Goal: Information Seeking & Learning: Learn about a topic

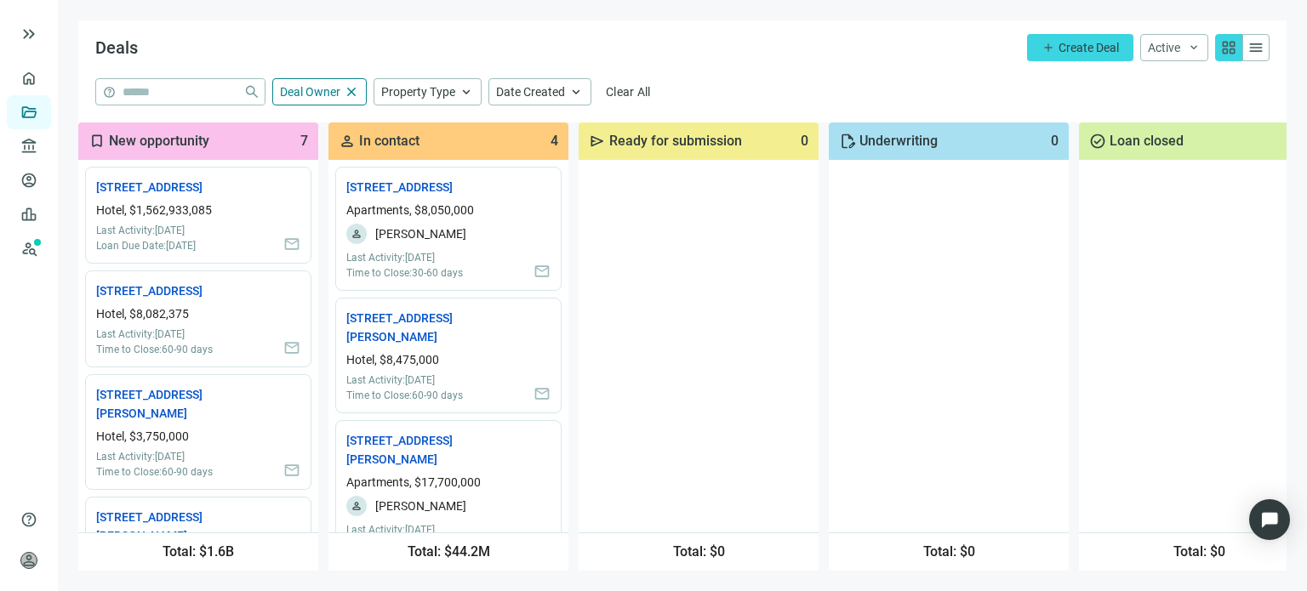
click at [1232, 45] on span "grid_view" at bounding box center [1228, 47] width 17 height 17
click at [1256, 44] on span "menu" at bounding box center [1255, 47] width 17 height 17
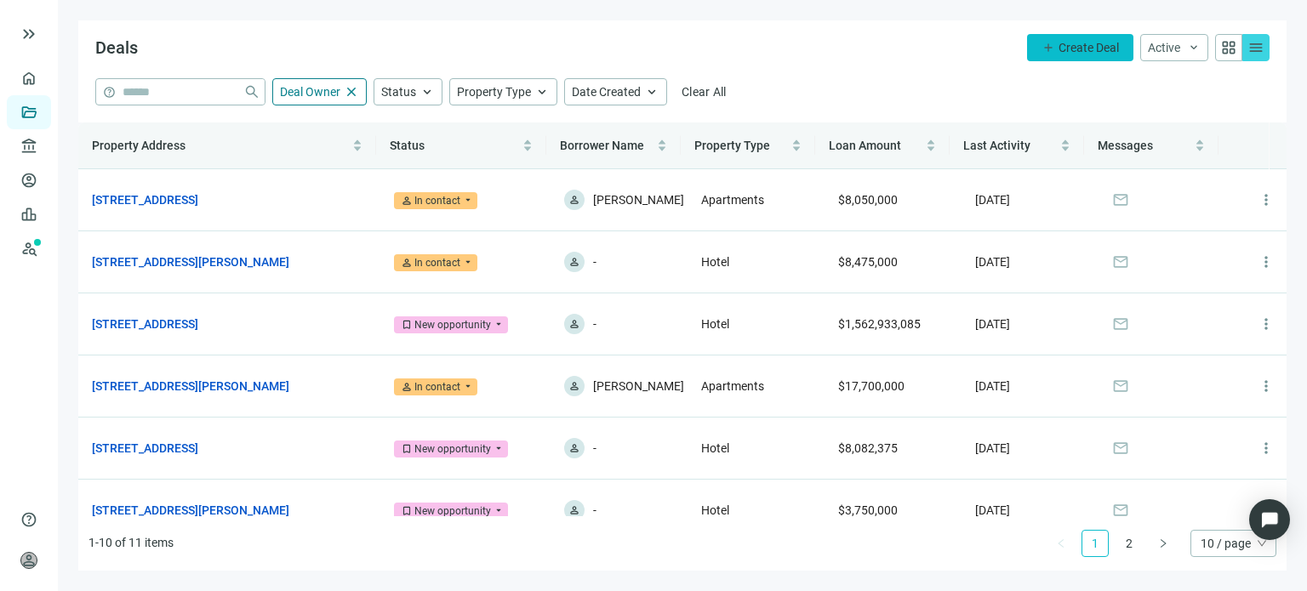
click at [1113, 47] on span "Create Deal" at bounding box center [1088, 48] width 60 height 14
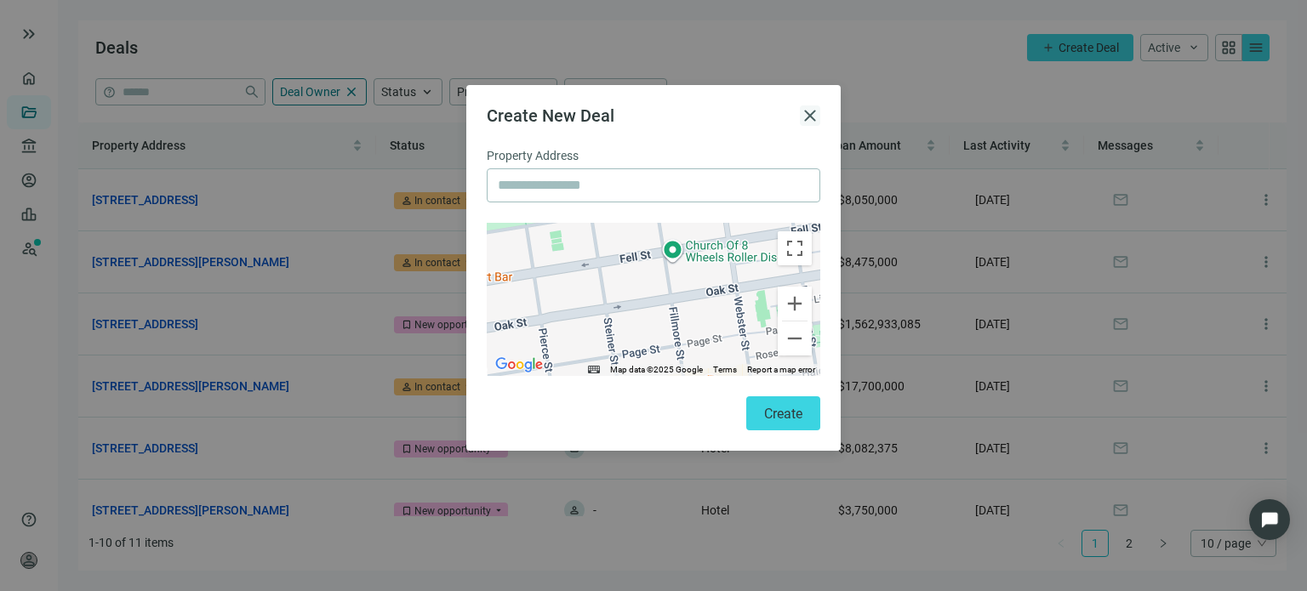
click at [808, 117] on span "close" at bounding box center [810, 115] width 20 height 20
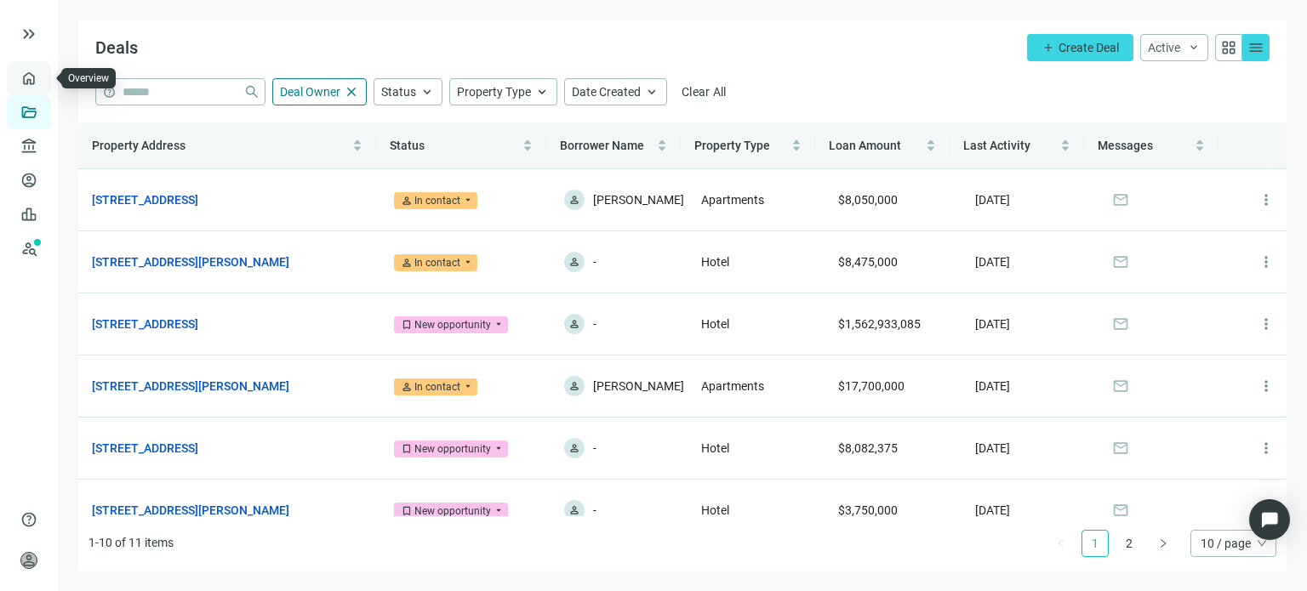
click at [43, 77] on link "Overview" at bounding box center [68, 78] width 50 height 14
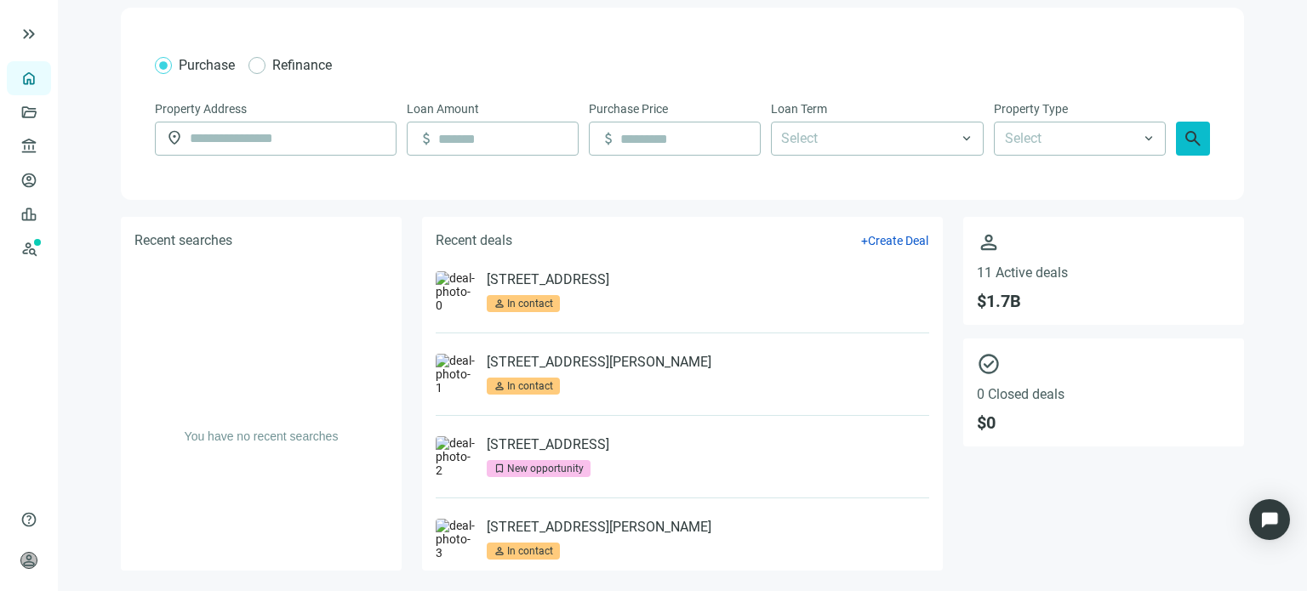
click at [1182, 145] on span "search" at bounding box center [1192, 138] width 20 height 20
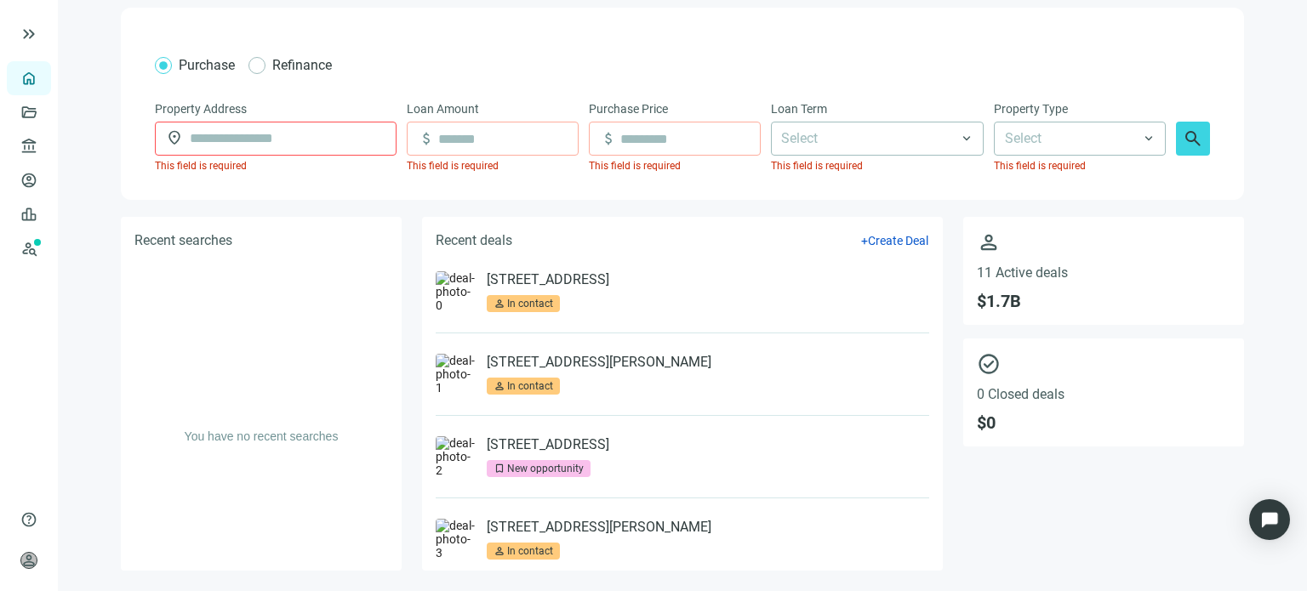
click at [1119, 81] on form "Purchase Refinance Property Address location_on This field is required Loan Amo…" at bounding box center [682, 114] width 1055 height 124
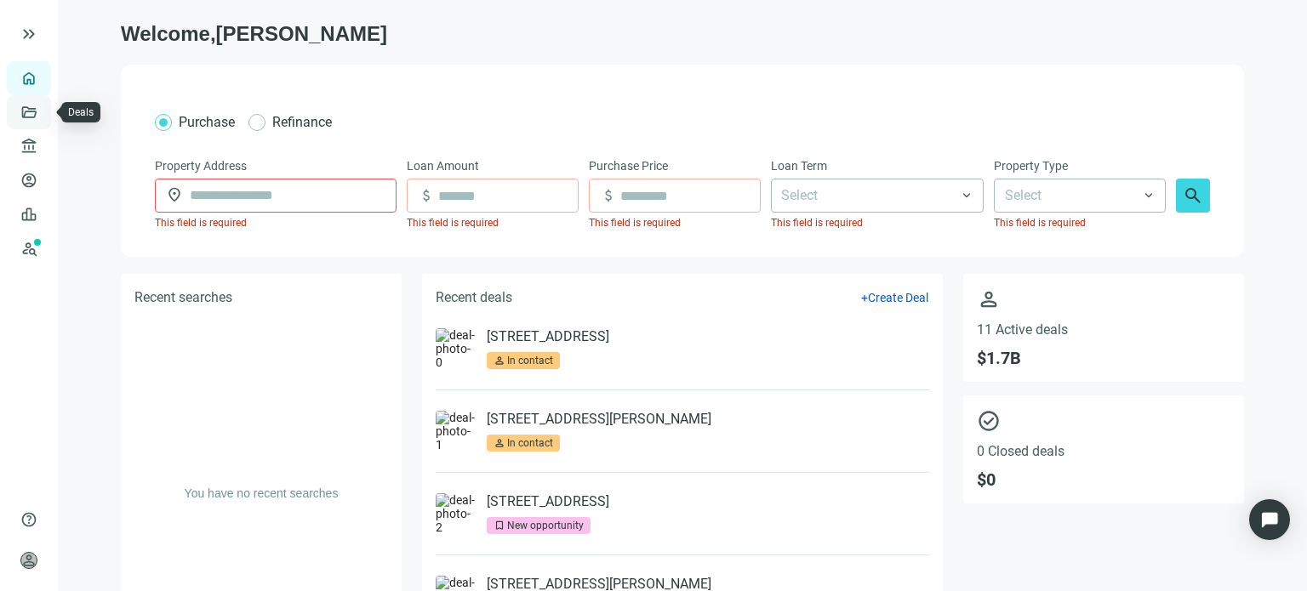
click at [43, 114] on link "Deals" at bounding box center [58, 112] width 31 height 14
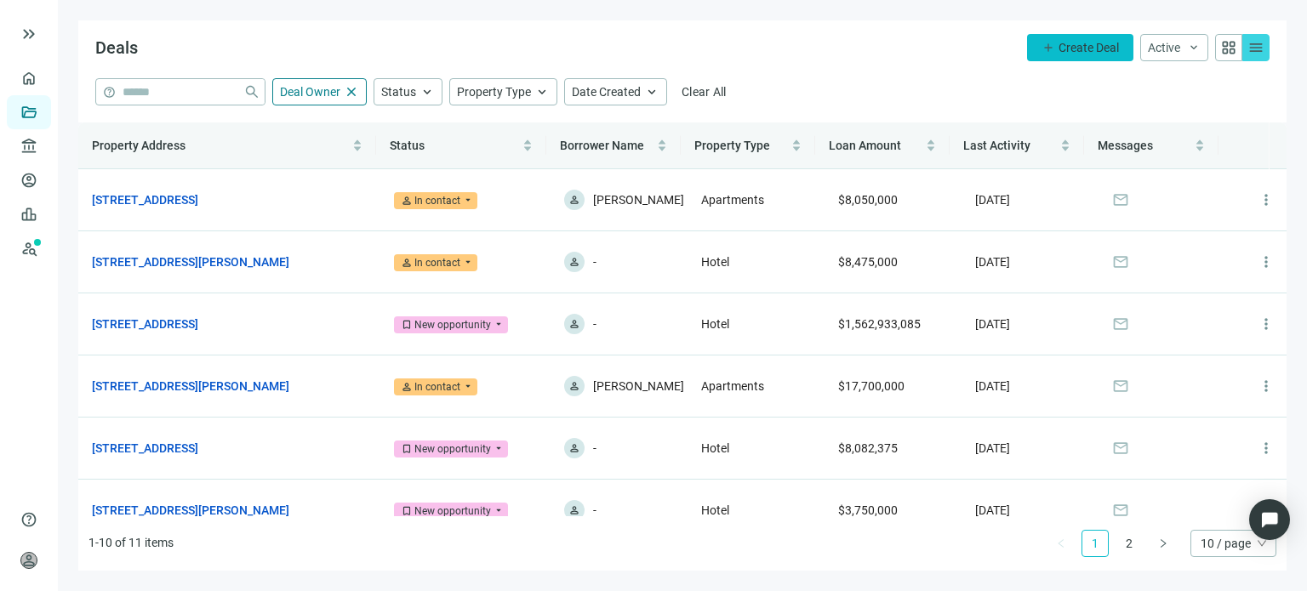
click at [1065, 47] on span "Create Deal" at bounding box center [1088, 48] width 60 height 14
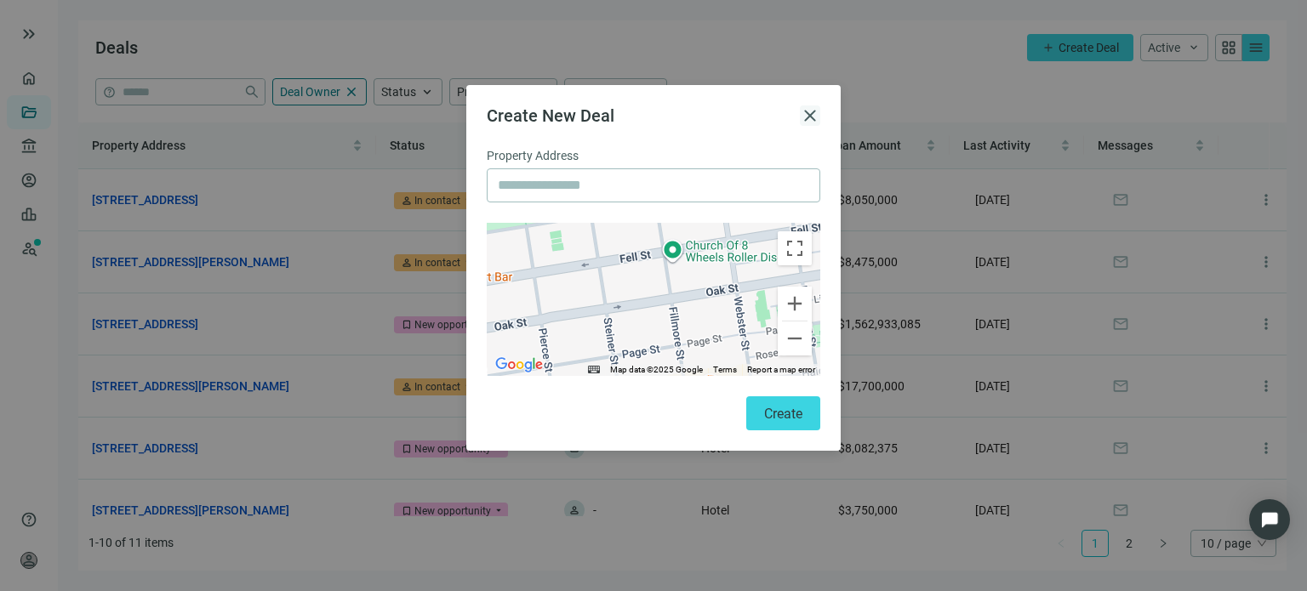
click at [808, 115] on span "close" at bounding box center [810, 115] width 20 height 20
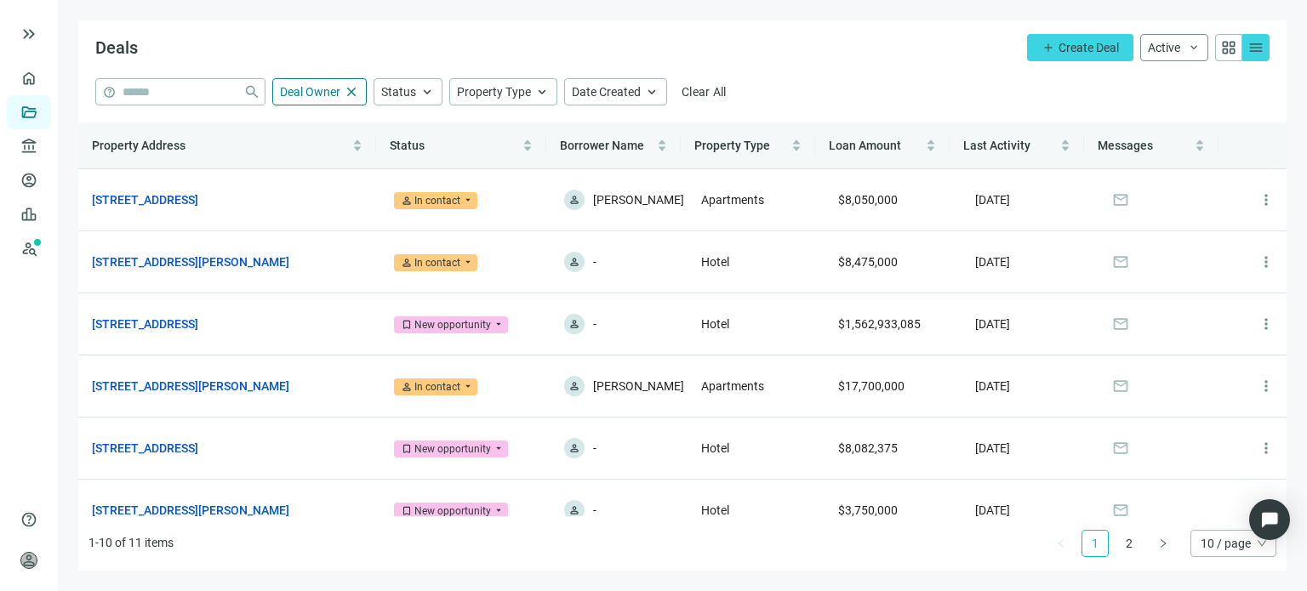
click at [1196, 47] on span "keyboard_arrow_down" at bounding box center [1194, 48] width 14 height 14
drag, startPoint x: 1080, startPoint y: 97, endPoint x: 1245, endPoint y: 60, distance: 169.0
click at [1082, 96] on div "help close Deal Owner close Status keyboard_arrow_up Property Type keyboard_arr…" at bounding box center [682, 91] width 1174 height 27
click at [26, 559] on span "person" at bounding box center [28, 560] width 17 height 17
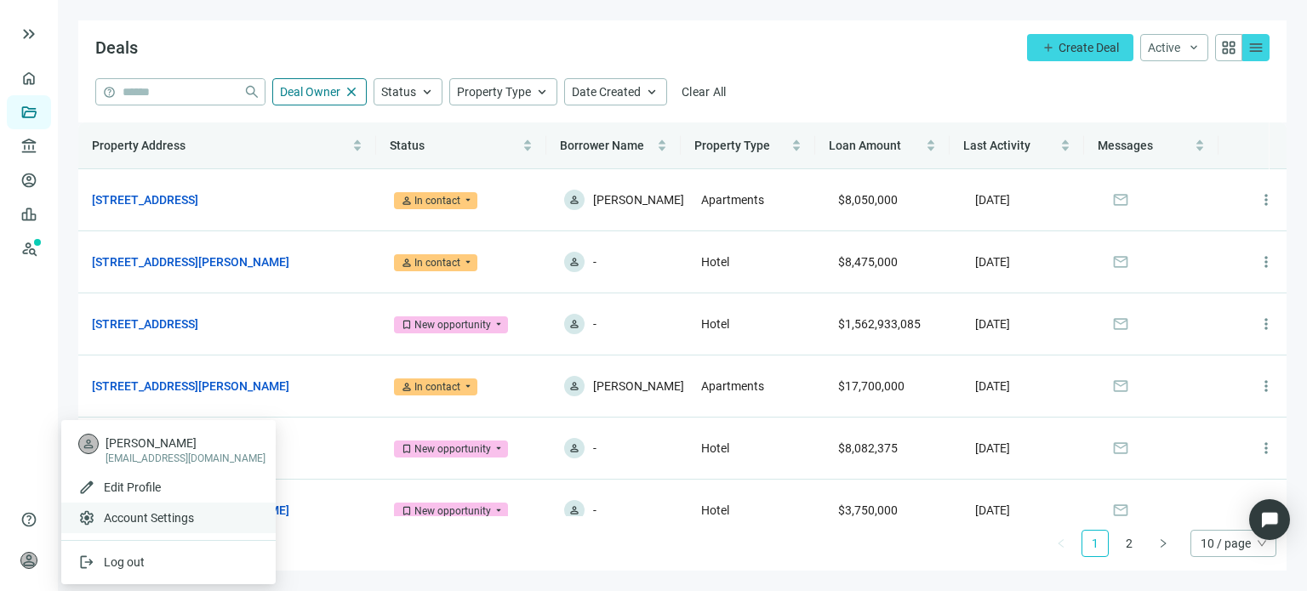
click at [140, 514] on span "Account Settings" at bounding box center [149, 518] width 90 height 17
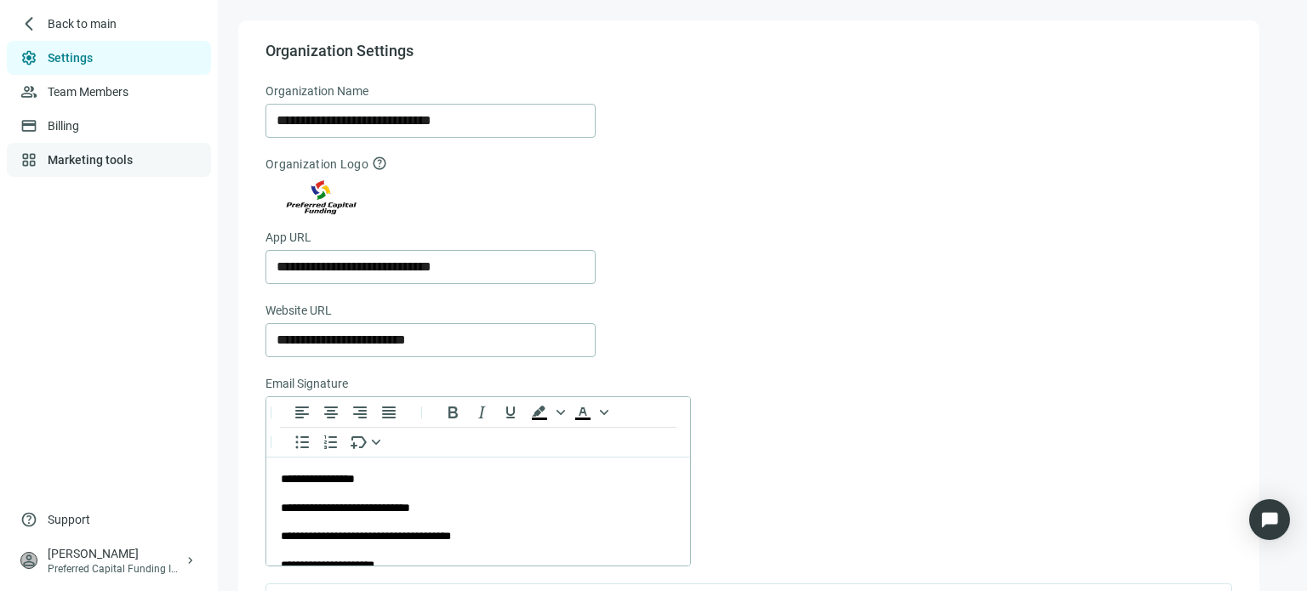
click at [75, 162] on link "Marketing tools" at bounding box center [90, 160] width 85 height 14
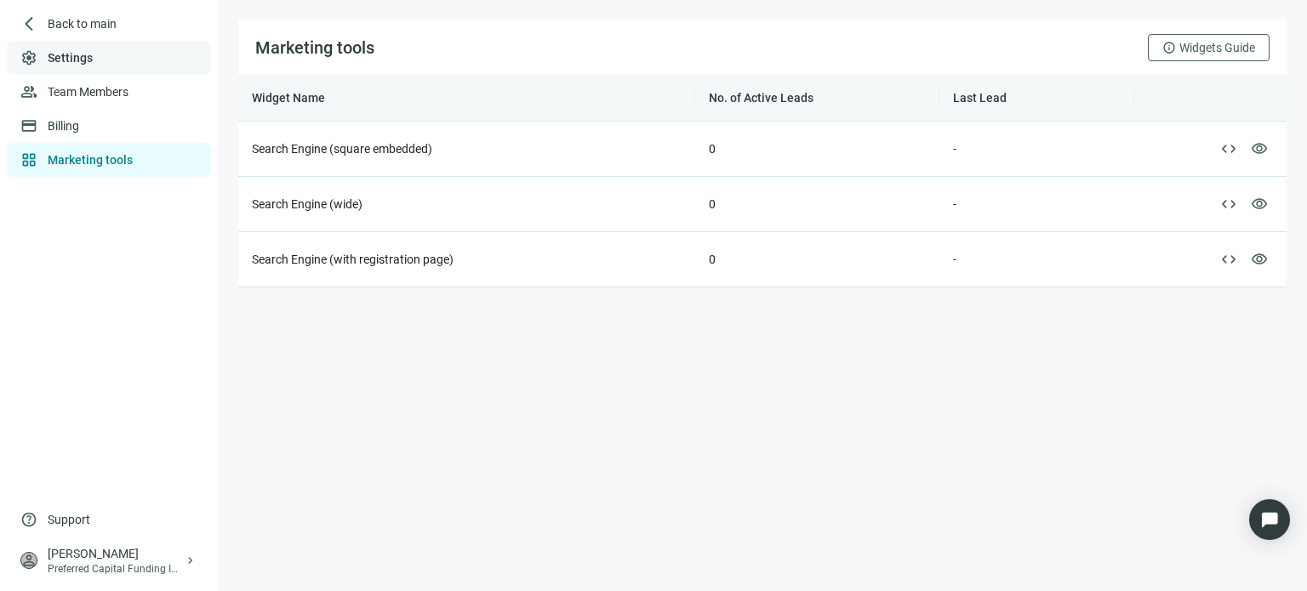
click at [68, 57] on link "Settings" at bounding box center [70, 58] width 45 height 14
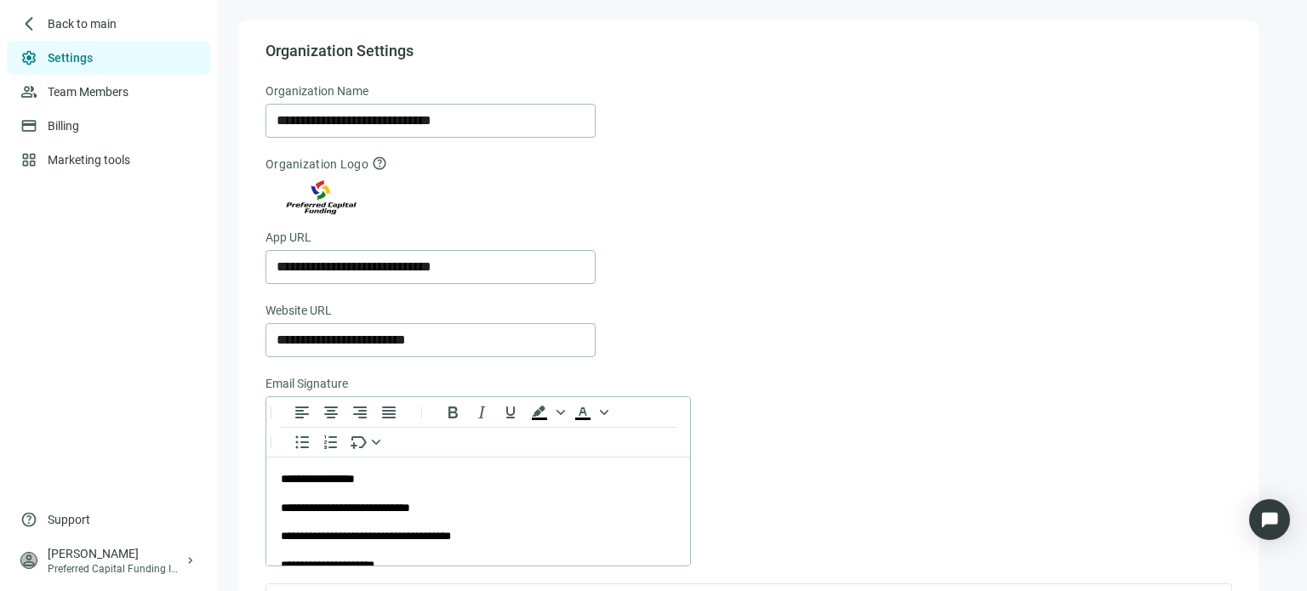
click at [43, 16] on div "arrow_back_ios_new Back to main" at bounding box center [109, 24] width 204 height 34
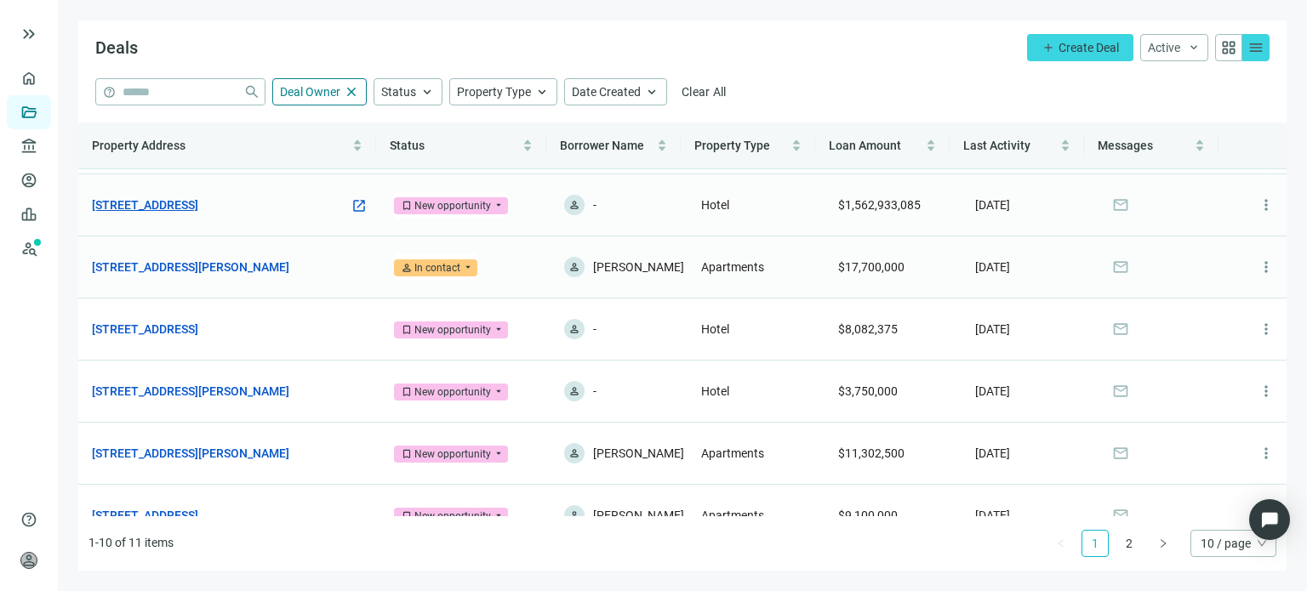
scroll to position [34, 0]
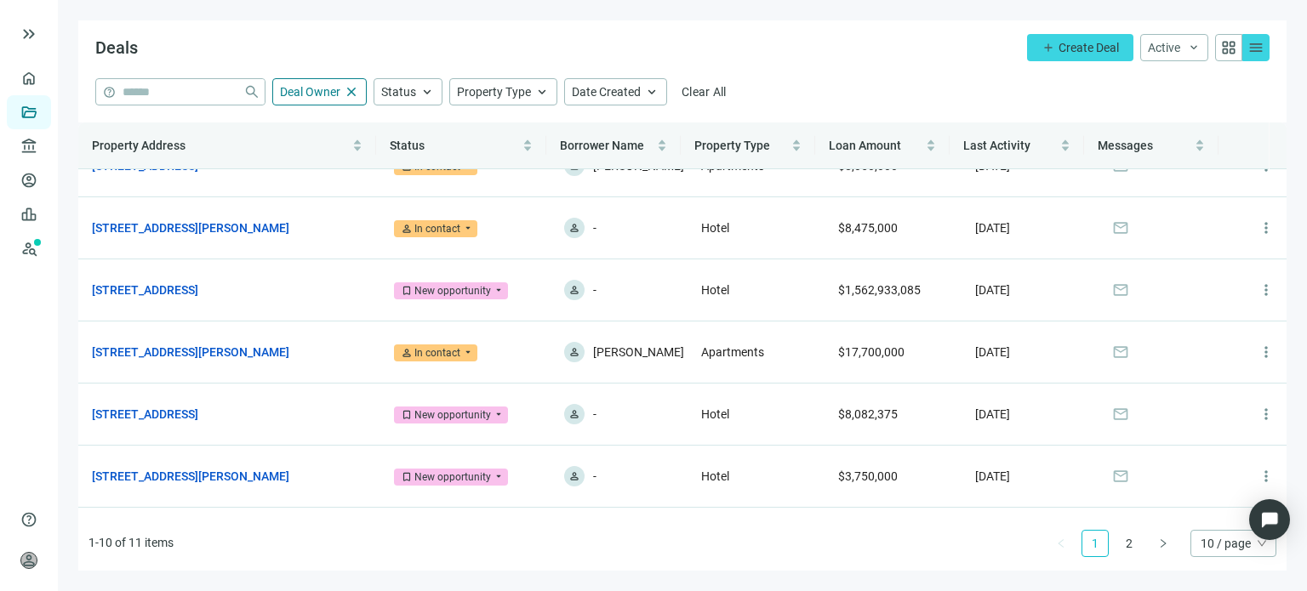
click at [1222, 48] on span "grid_view" at bounding box center [1228, 47] width 17 height 17
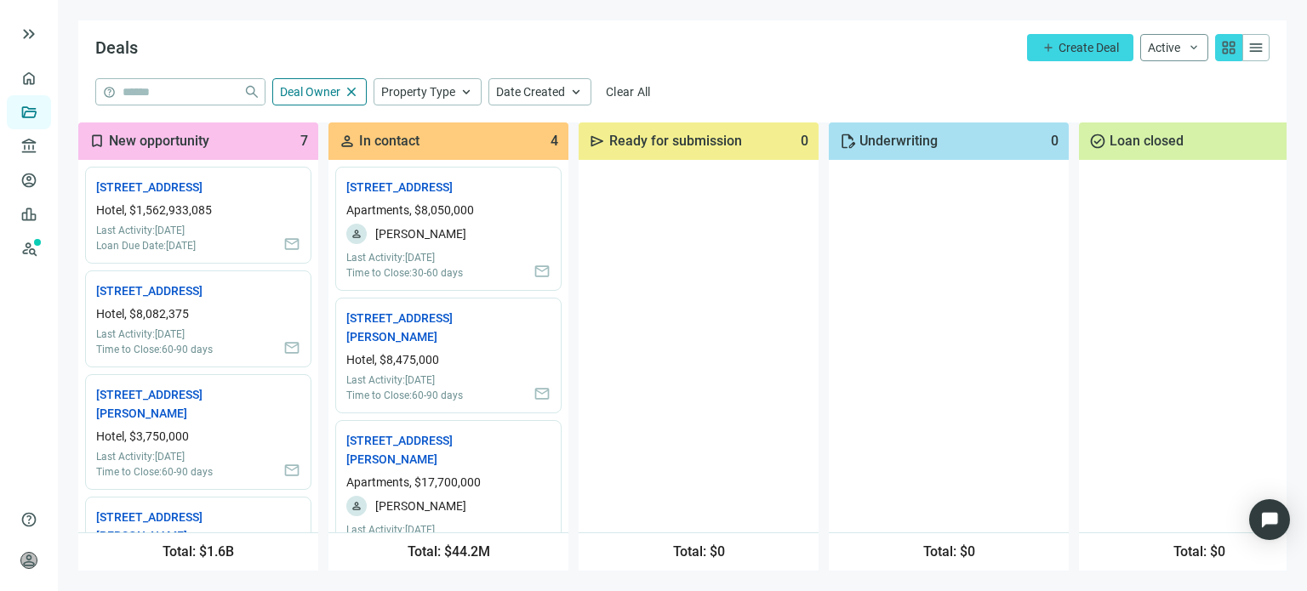
click at [1170, 54] on button "Active keyboard_arrow_down" at bounding box center [1174, 47] width 68 height 27
click at [1101, 83] on div "help close Deal Owner close Property Type keyboard_arrow_up Date Created keyboa…" at bounding box center [682, 91] width 1174 height 27
click at [1051, 50] on span "add" at bounding box center [1048, 48] width 14 height 14
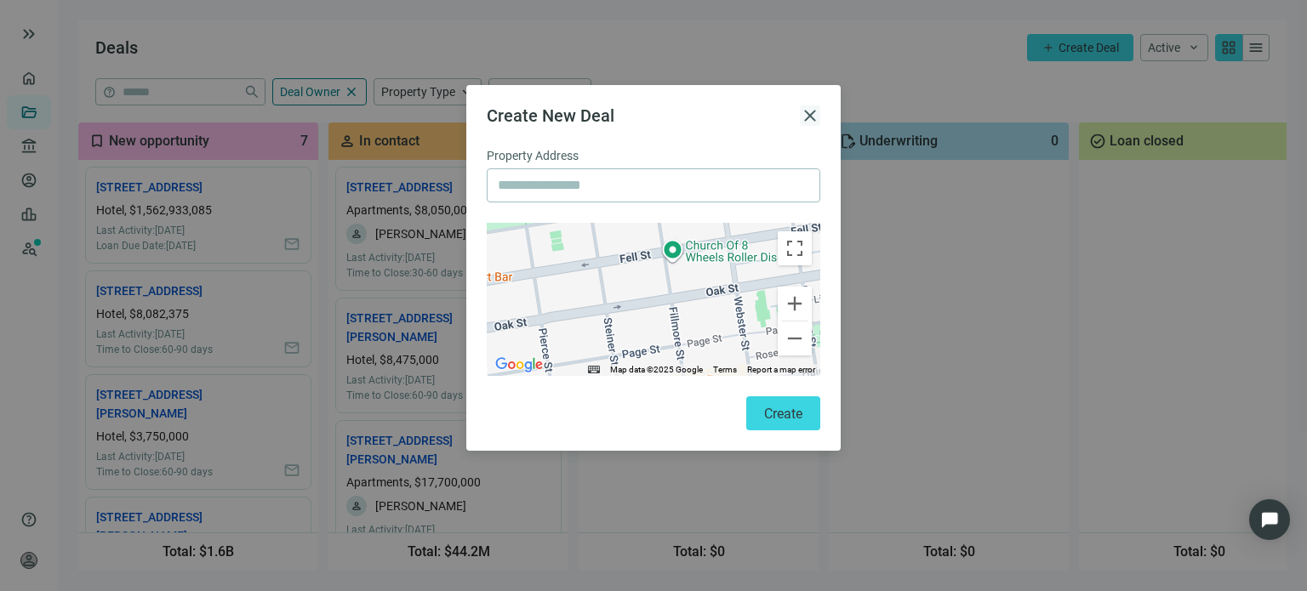
click at [812, 117] on span "close" at bounding box center [810, 115] width 20 height 20
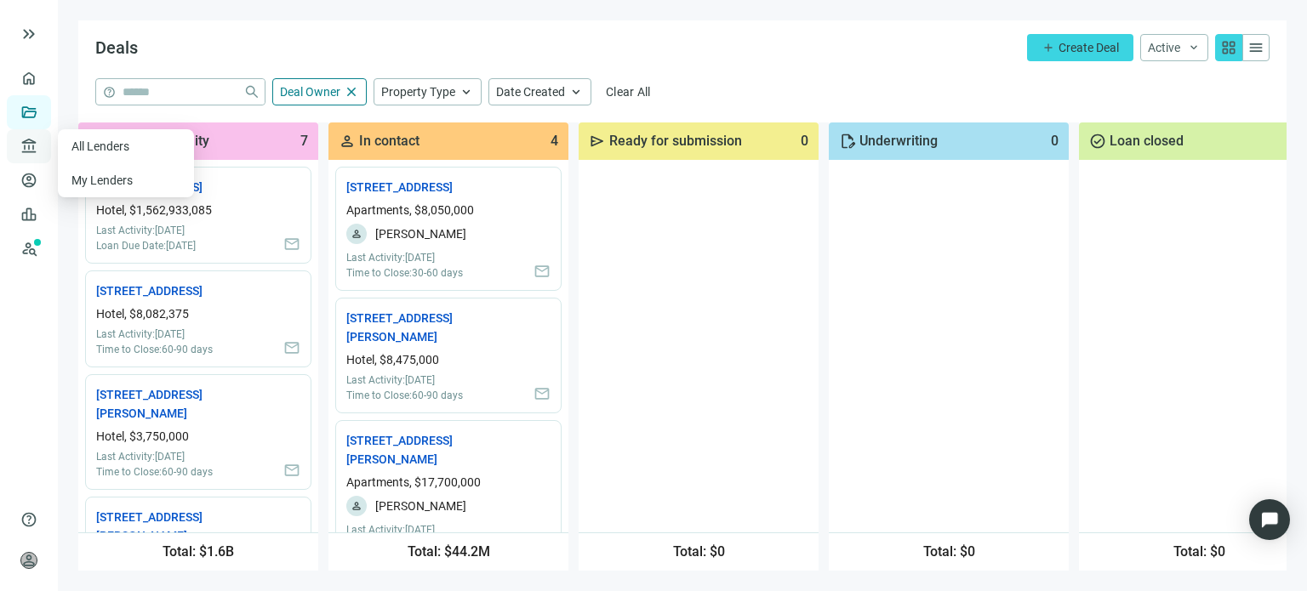
click at [24, 140] on span "account_balance" at bounding box center [26, 146] width 12 height 17
click at [85, 145] on link "All Lenders" at bounding box center [101, 147] width 61 height 14
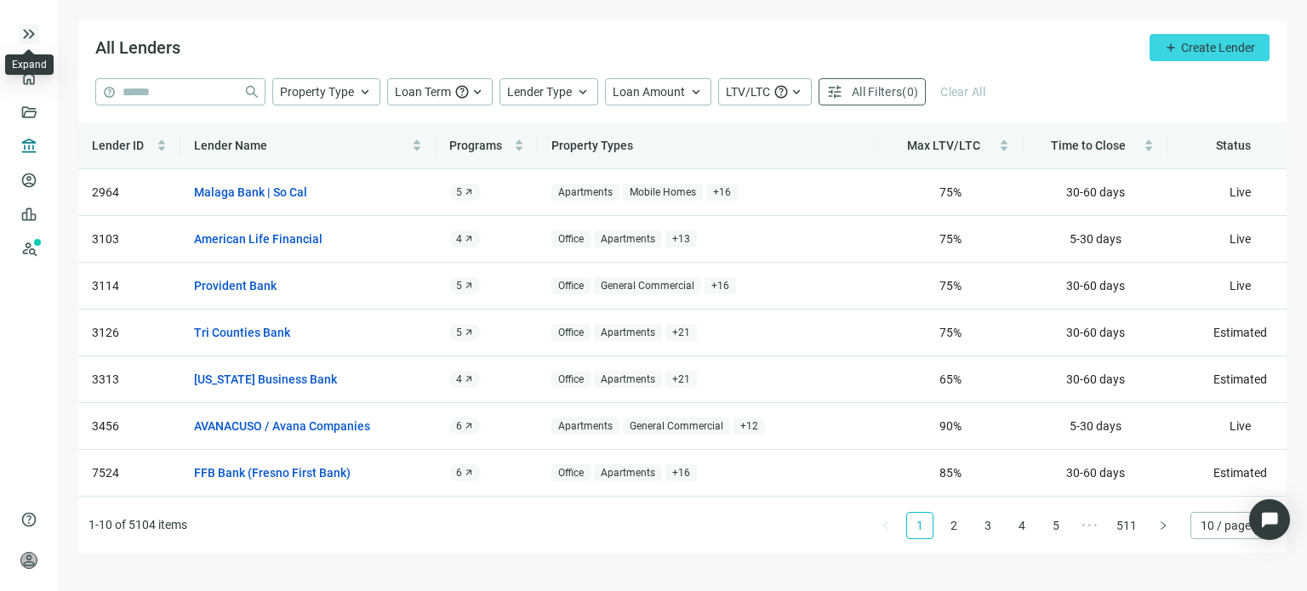
click at [27, 32] on span "keyboard_double_arrow_right" at bounding box center [29, 34] width 20 height 20
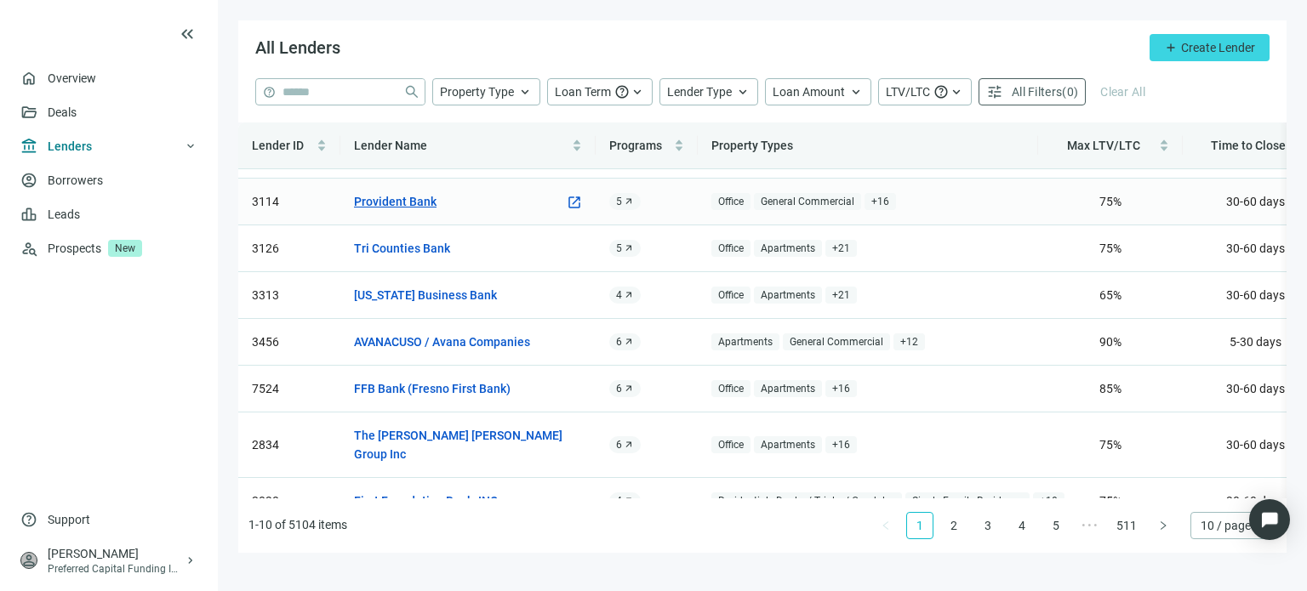
scroll to position [85, 0]
click at [64, 521] on span "Support" at bounding box center [69, 519] width 43 height 17
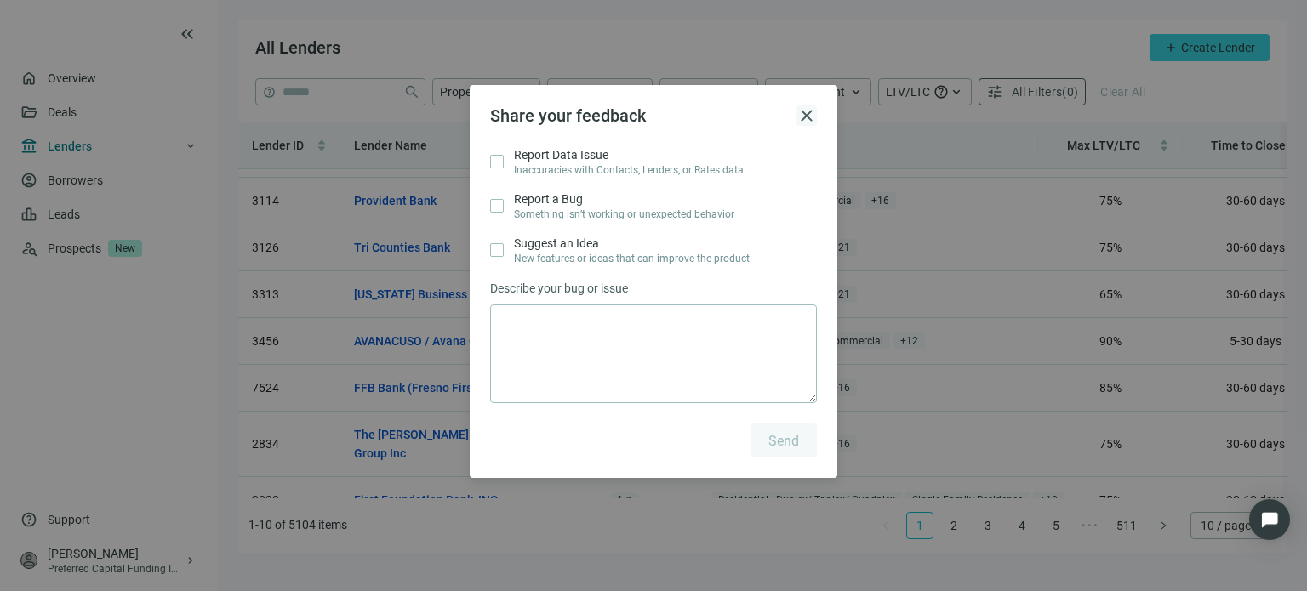
click at [807, 115] on span "close" at bounding box center [806, 115] width 20 height 20
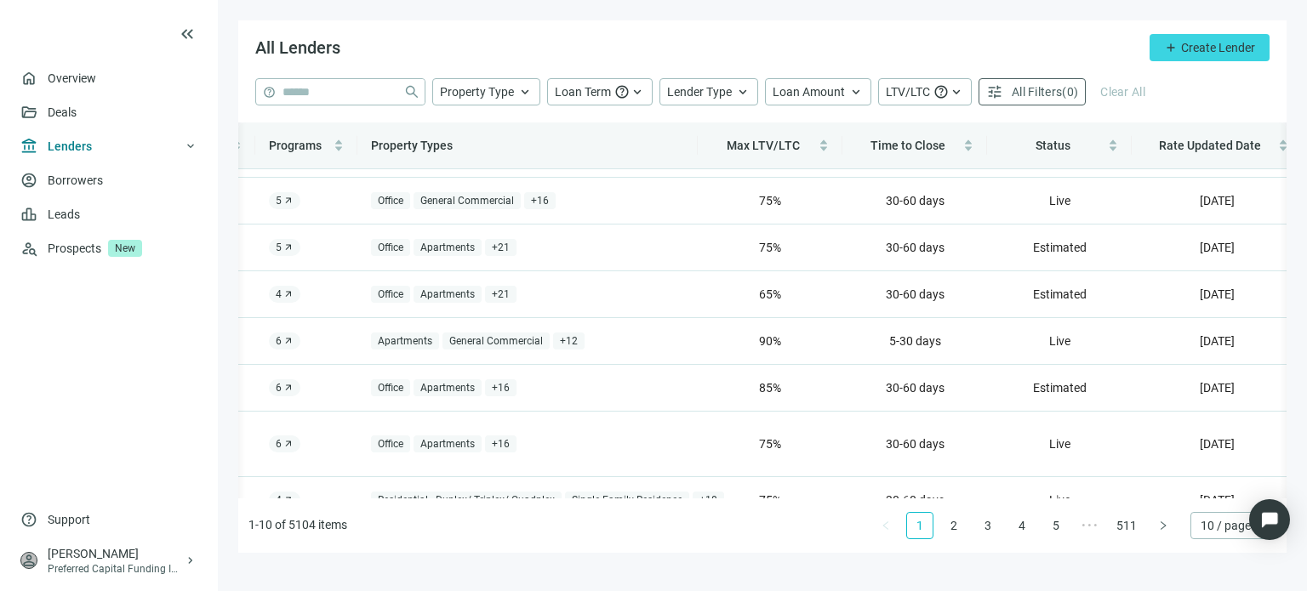
scroll to position [0, 373]
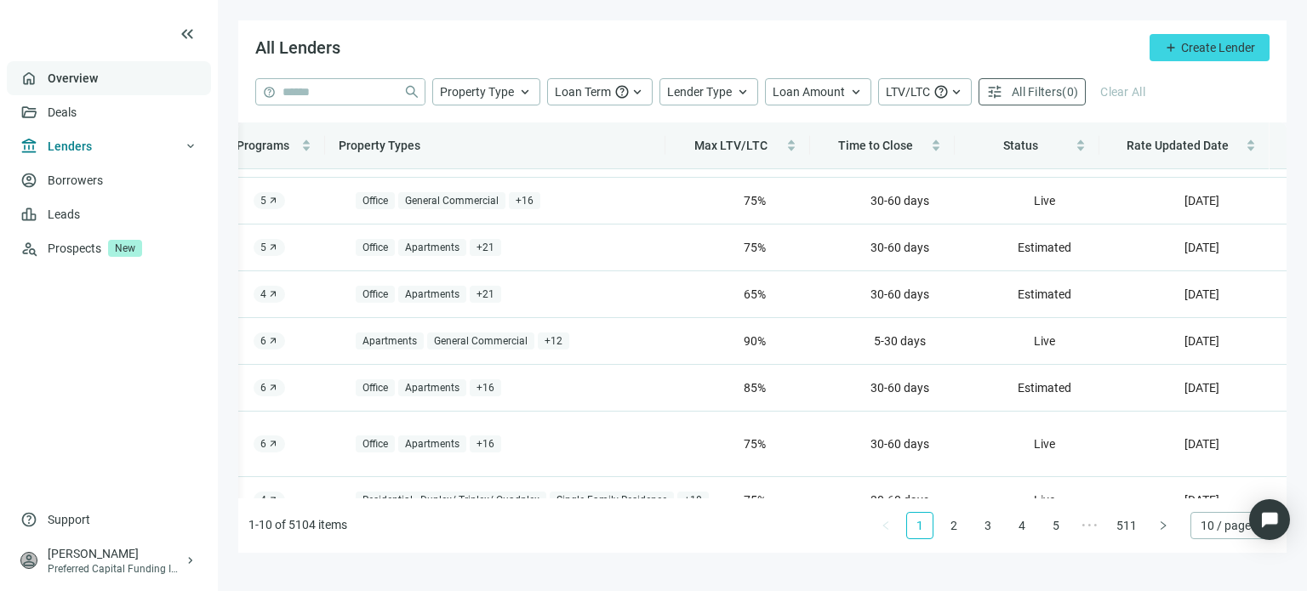
click at [66, 80] on link "Overview" at bounding box center [73, 78] width 50 height 14
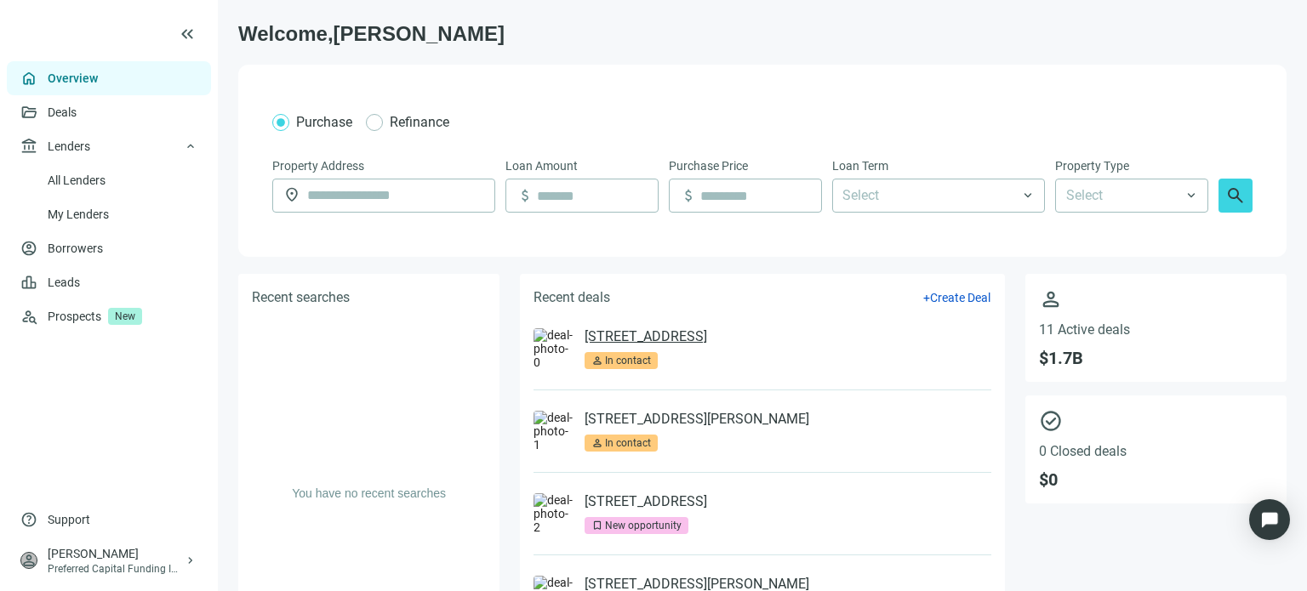
click at [635, 336] on link "7149 Trail Lake Dr, Fort Worth, TX 76133" at bounding box center [645, 336] width 122 height 17
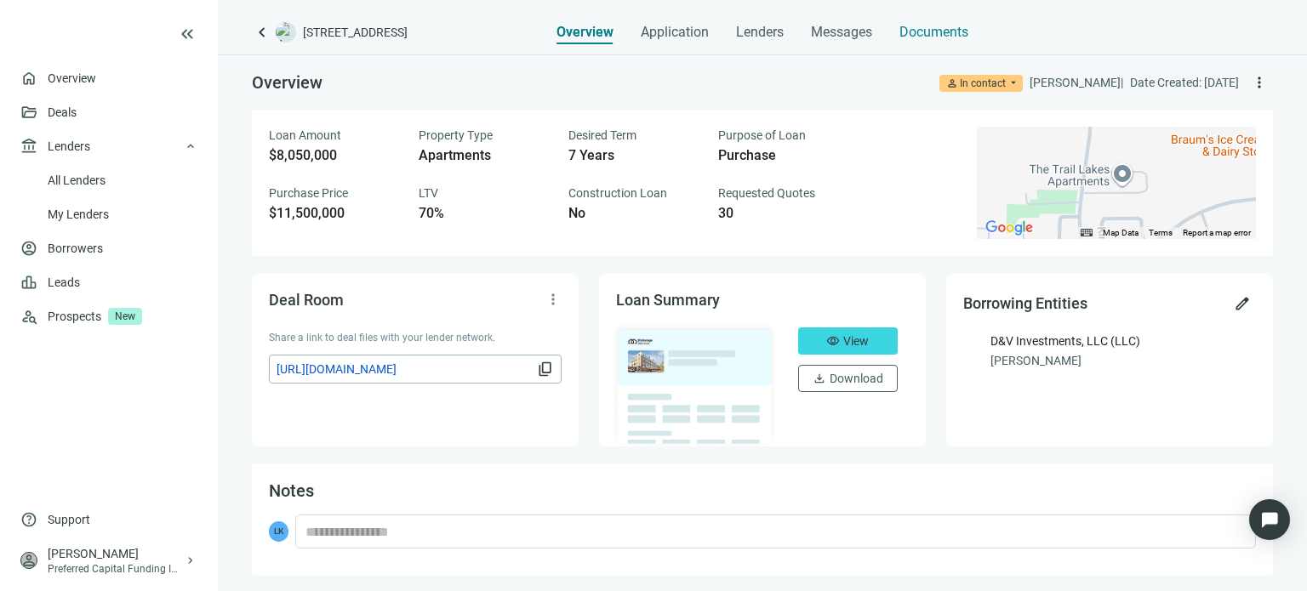
click at [915, 37] on span "Documents" at bounding box center [933, 32] width 69 height 17
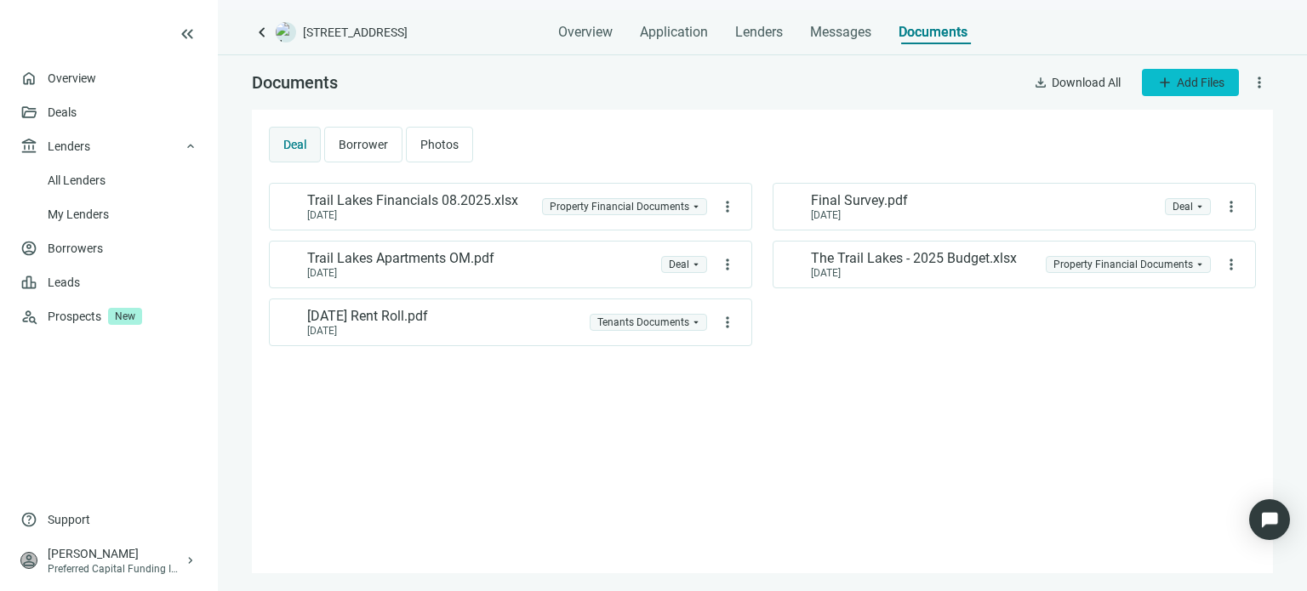
click at [1182, 84] on span "Add Files" at bounding box center [1200, 83] width 48 height 14
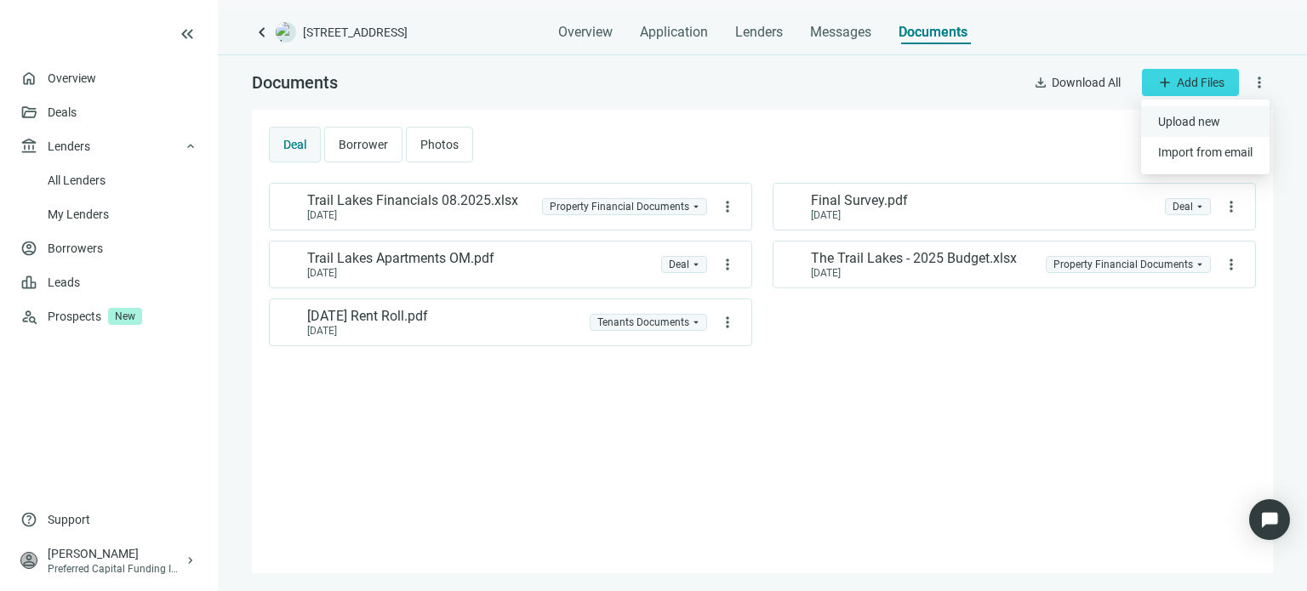
click at [1181, 122] on span "Upload new" at bounding box center [1189, 122] width 62 height 14
click at [1256, 84] on span "more_vert" at bounding box center [1258, 82] width 17 height 17
click at [1232, 114] on div "Templates" at bounding box center [1213, 121] width 117 height 31
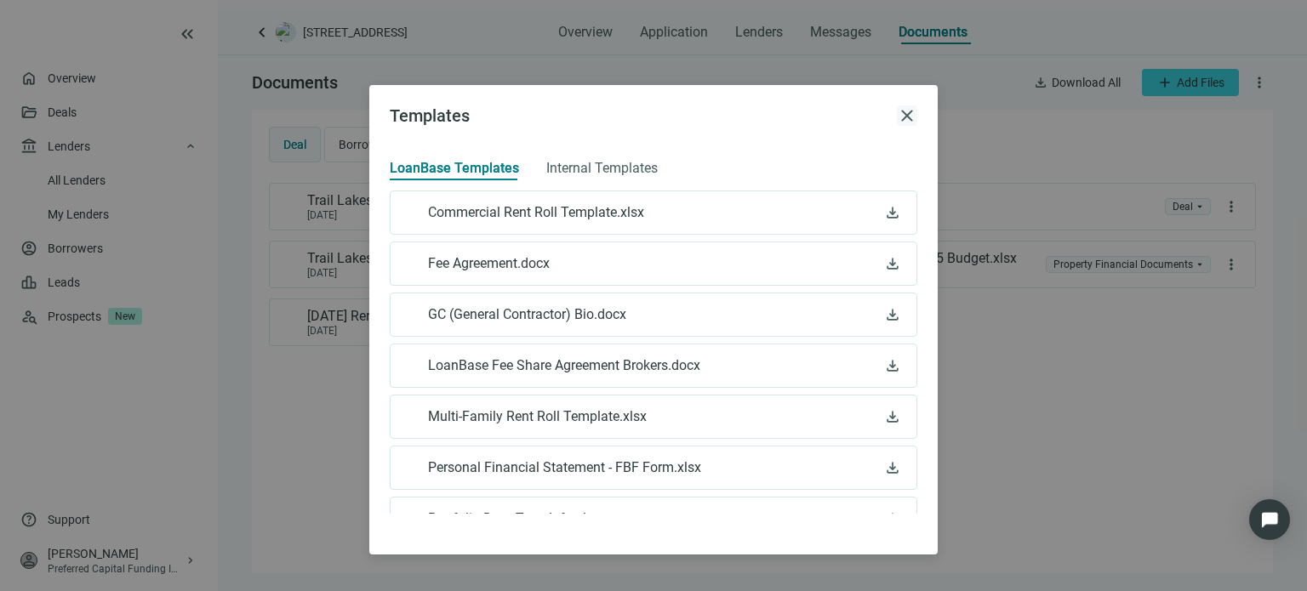
click at [906, 123] on span "close" at bounding box center [907, 115] width 20 height 20
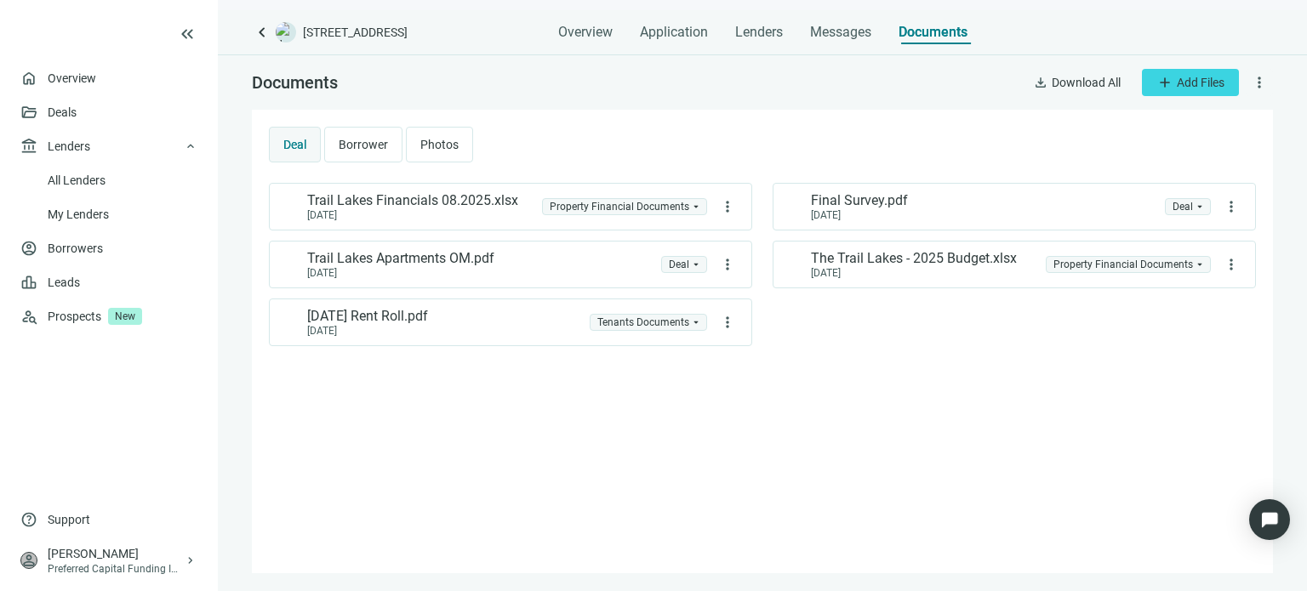
click at [1256, 81] on span "more_vert" at bounding box center [1258, 82] width 17 height 17
click at [1225, 147] on span "Manage Access" at bounding box center [1213, 152] width 83 height 14
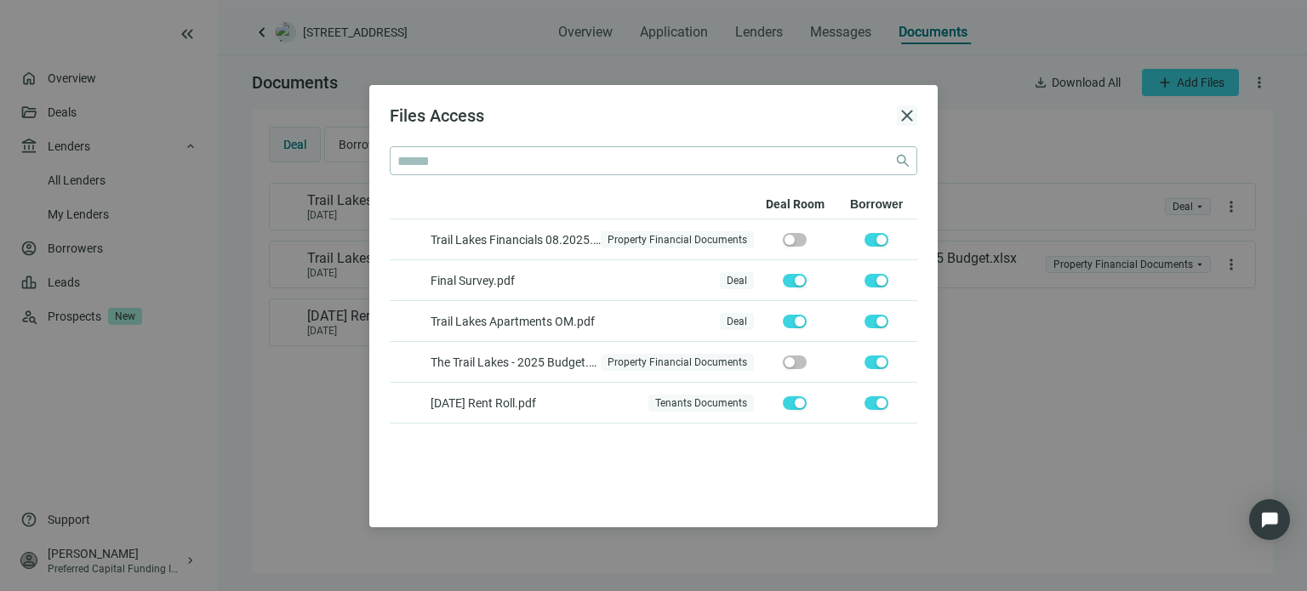
click at [905, 119] on span "close" at bounding box center [907, 115] width 20 height 20
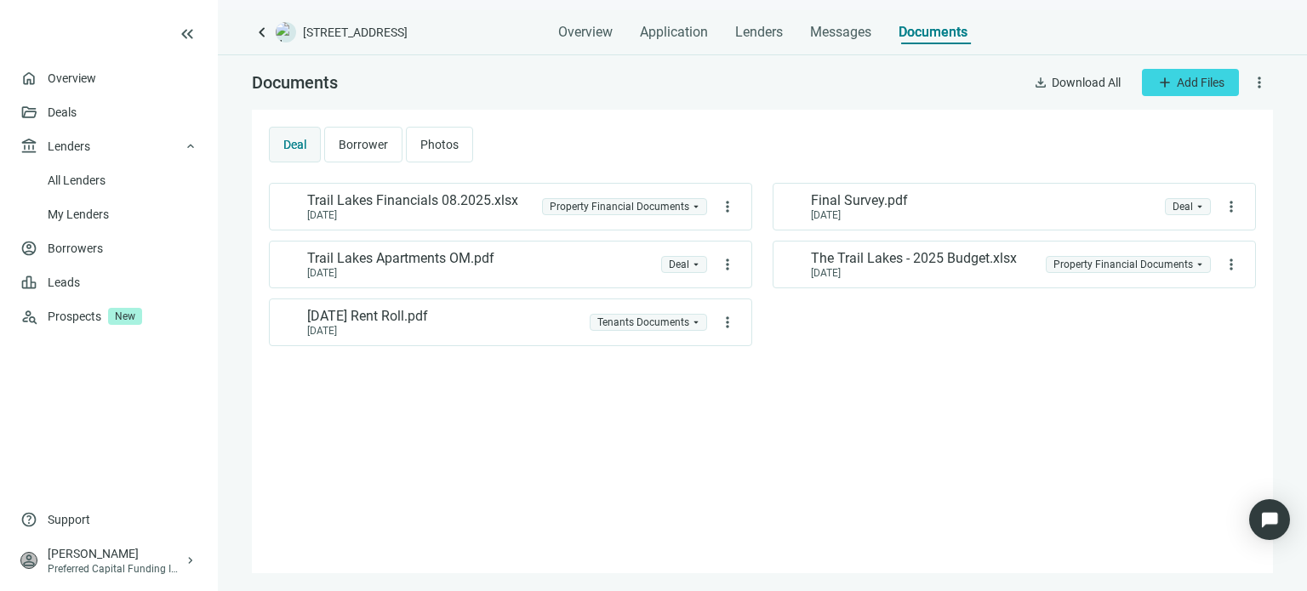
click at [360, 149] on span "Borrower" at bounding box center [363, 145] width 49 height 14
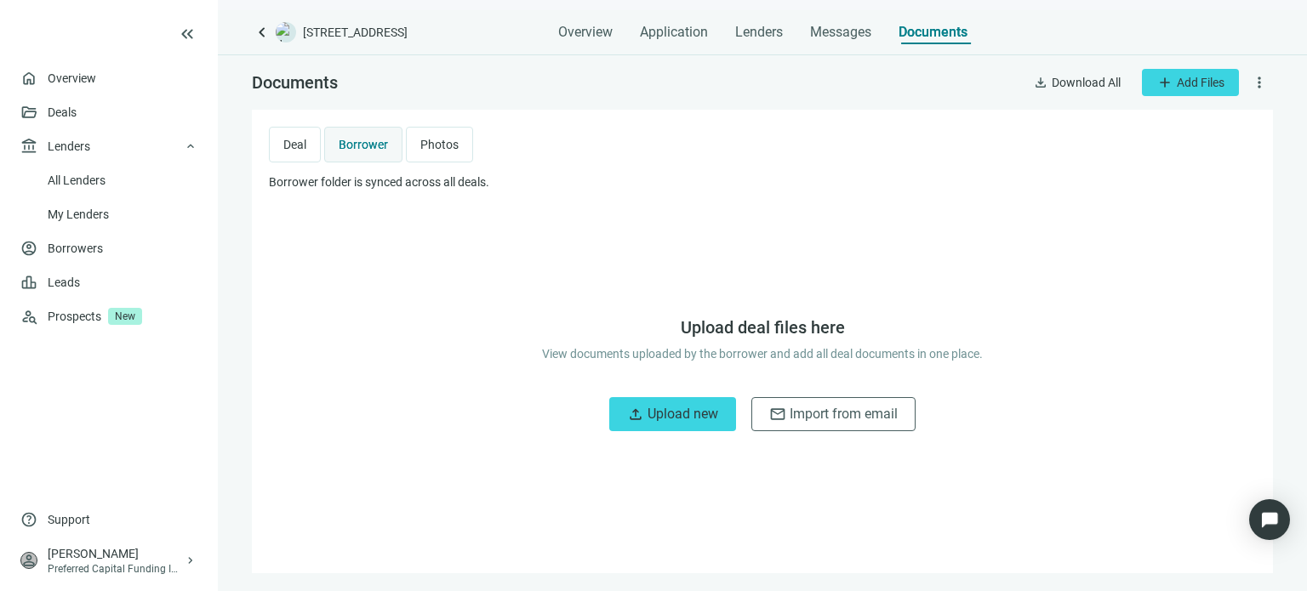
click at [422, 142] on span "Photos" at bounding box center [439, 145] width 38 height 14
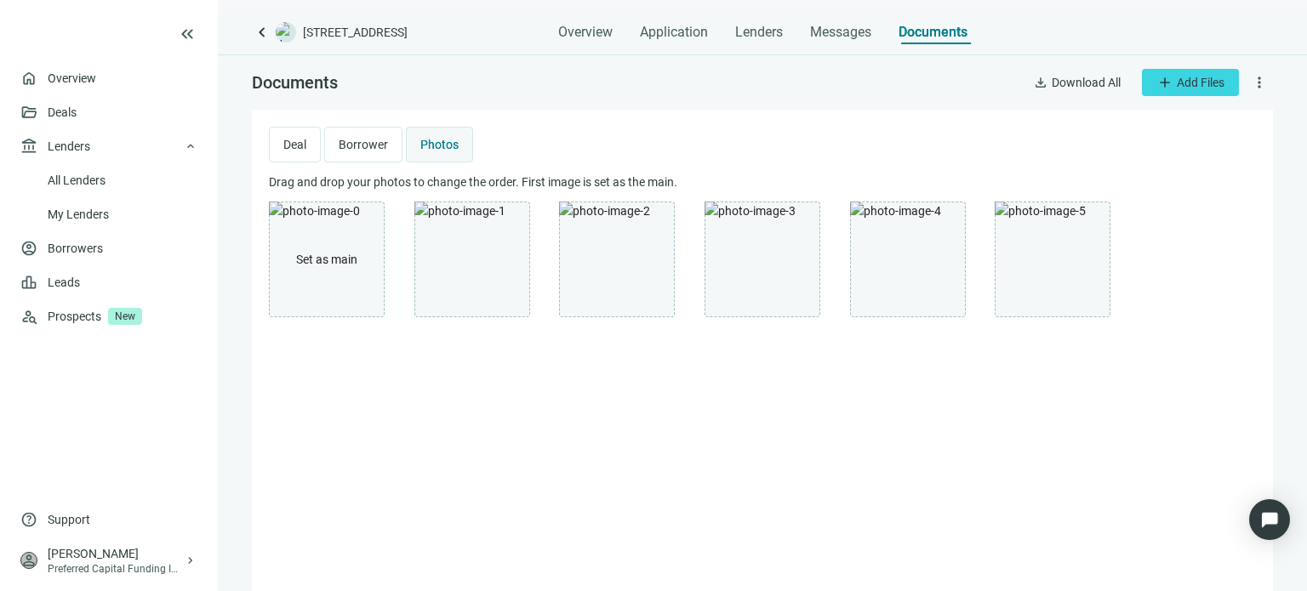
click at [1250, 85] on span "more_vert" at bounding box center [1258, 82] width 17 height 17
click at [1198, 122] on span "Templates" at bounding box center [1182, 122] width 54 height 14
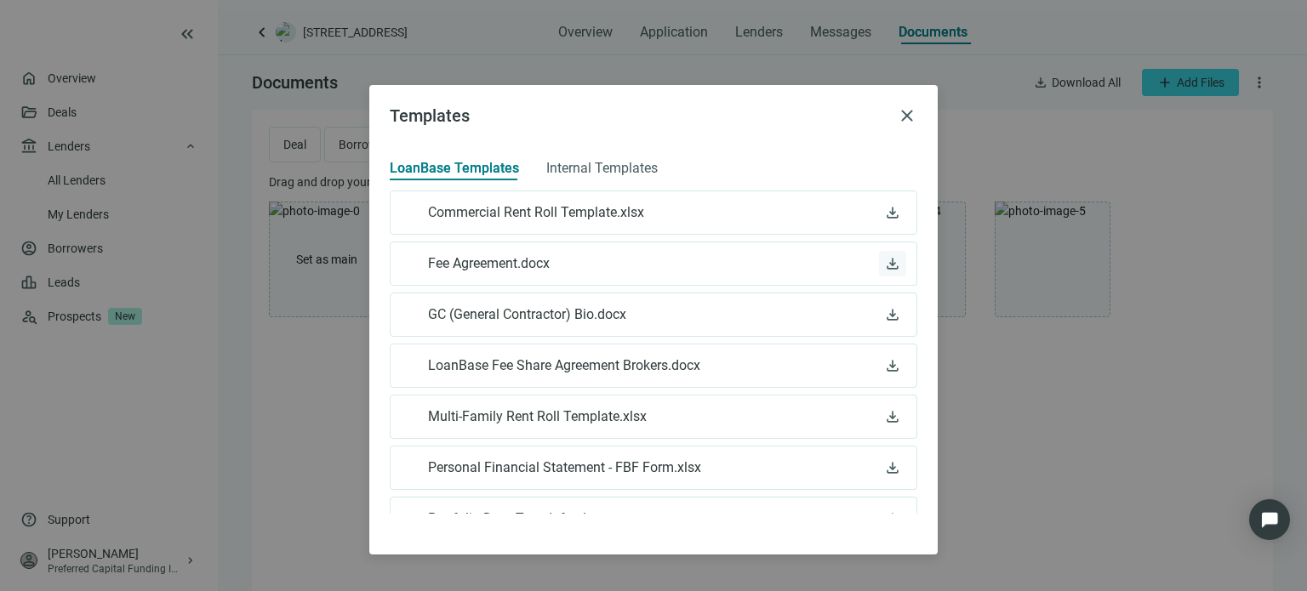
click at [884, 259] on span "download" at bounding box center [892, 263] width 17 height 17
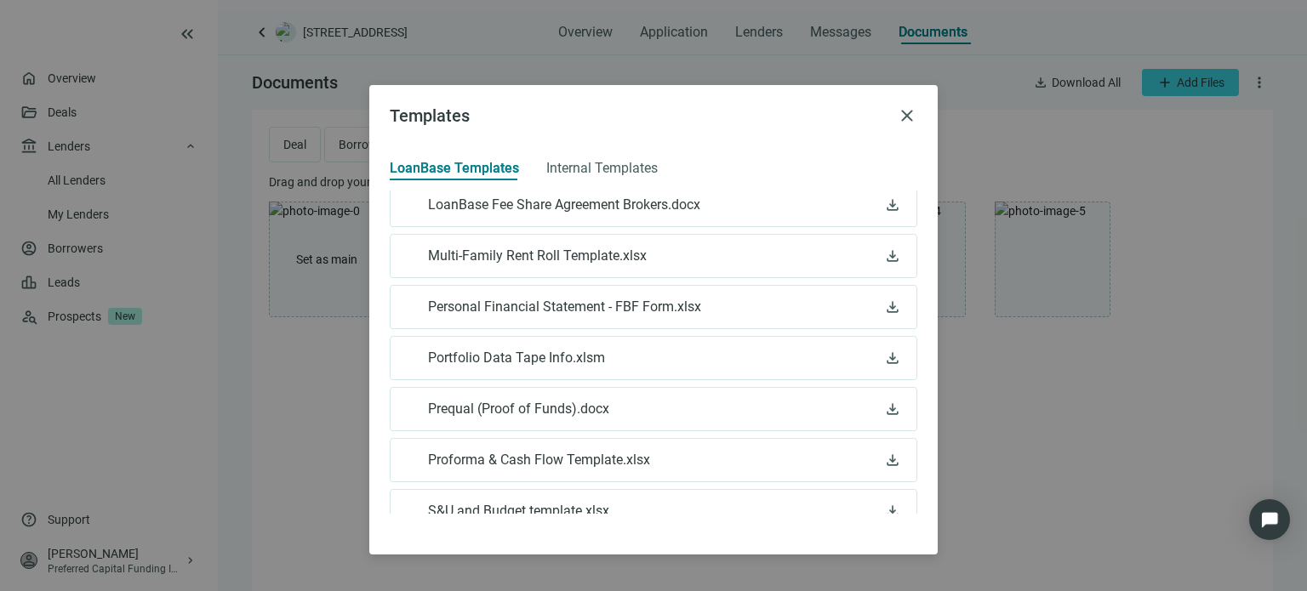
scroll to position [147, 0]
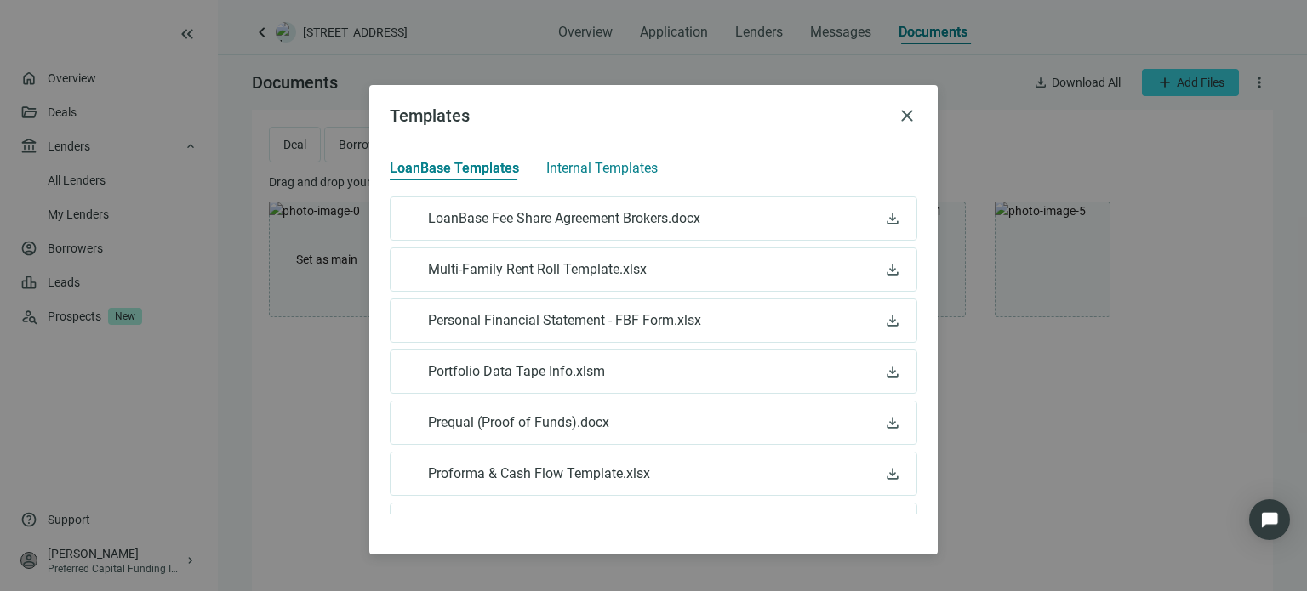
click at [595, 173] on span "Internal Templates" at bounding box center [601, 168] width 111 height 17
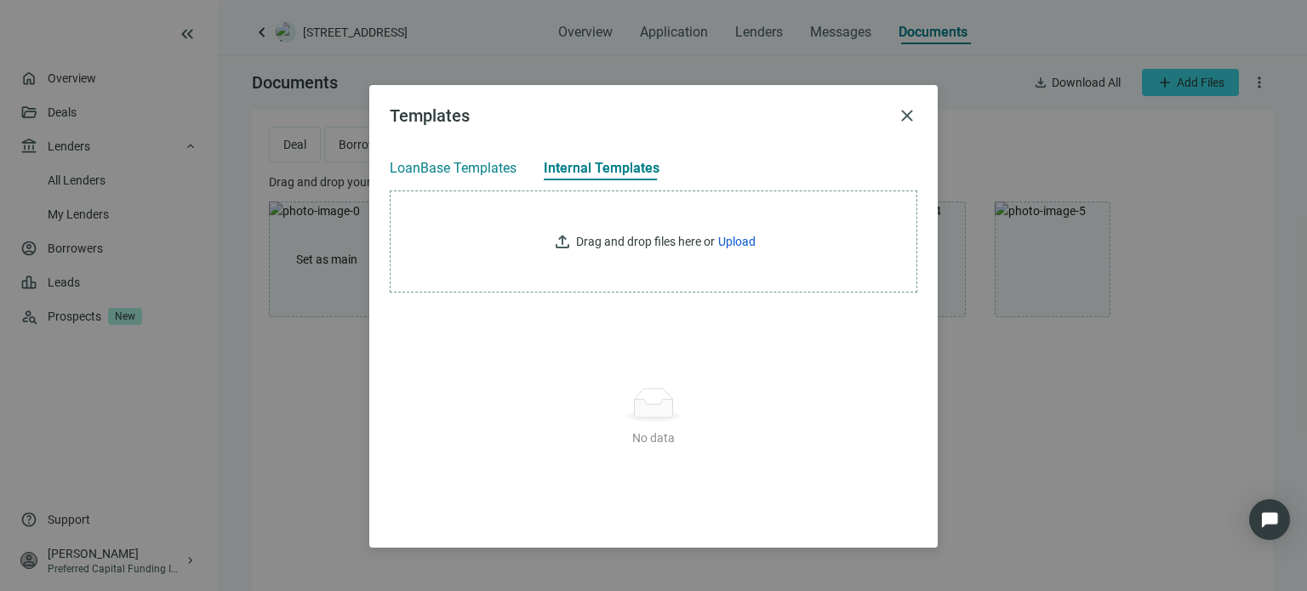
click at [487, 169] on span "LoanBase Templates" at bounding box center [453, 168] width 127 height 17
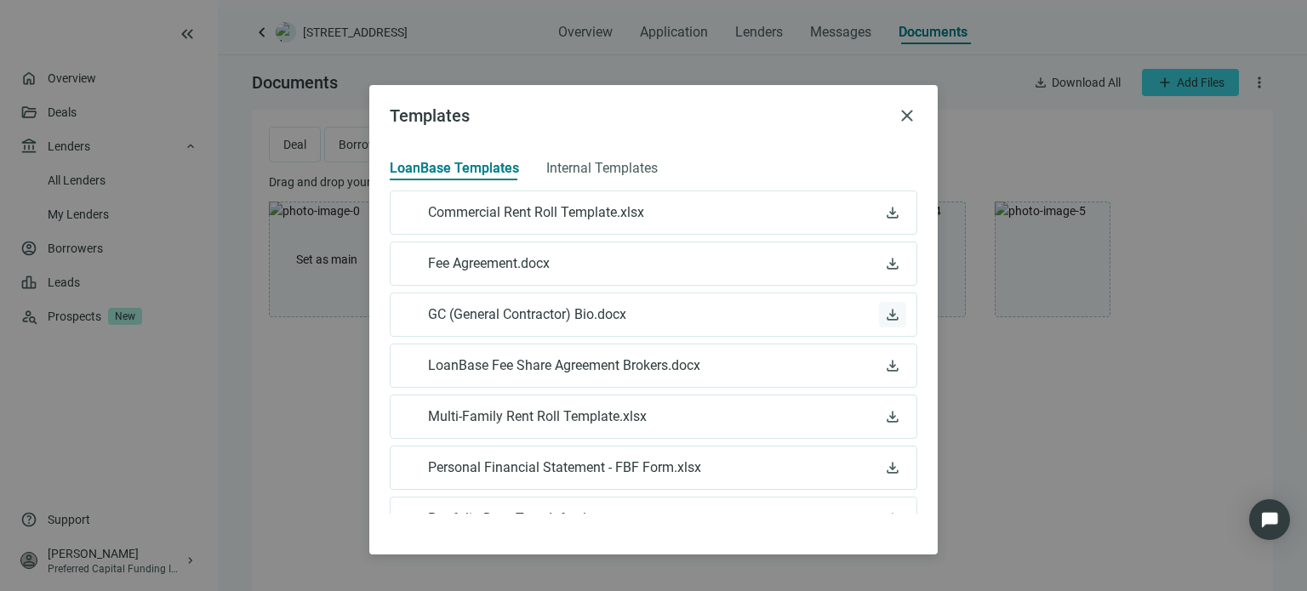
click at [884, 318] on span "download" at bounding box center [892, 314] width 17 height 17
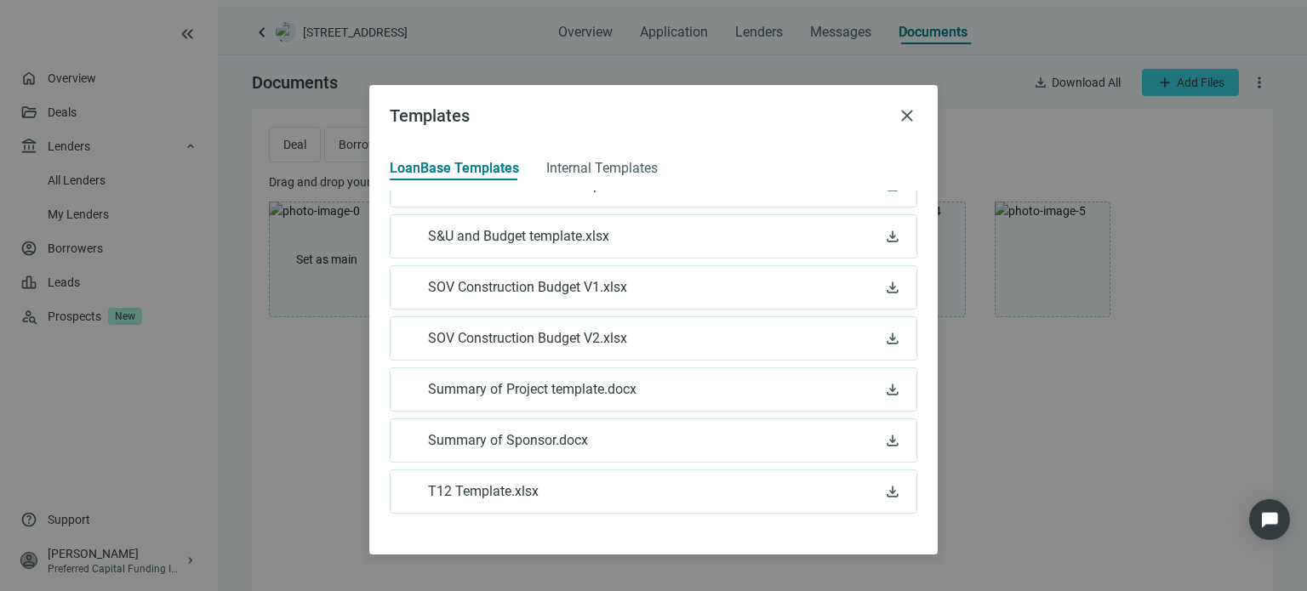
scroll to position [487, 0]
click at [884, 432] on span "download" at bounding box center [892, 439] width 17 height 17
click at [884, 381] on span "download" at bounding box center [892, 388] width 17 height 17
click at [901, 117] on span "close" at bounding box center [907, 115] width 20 height 20
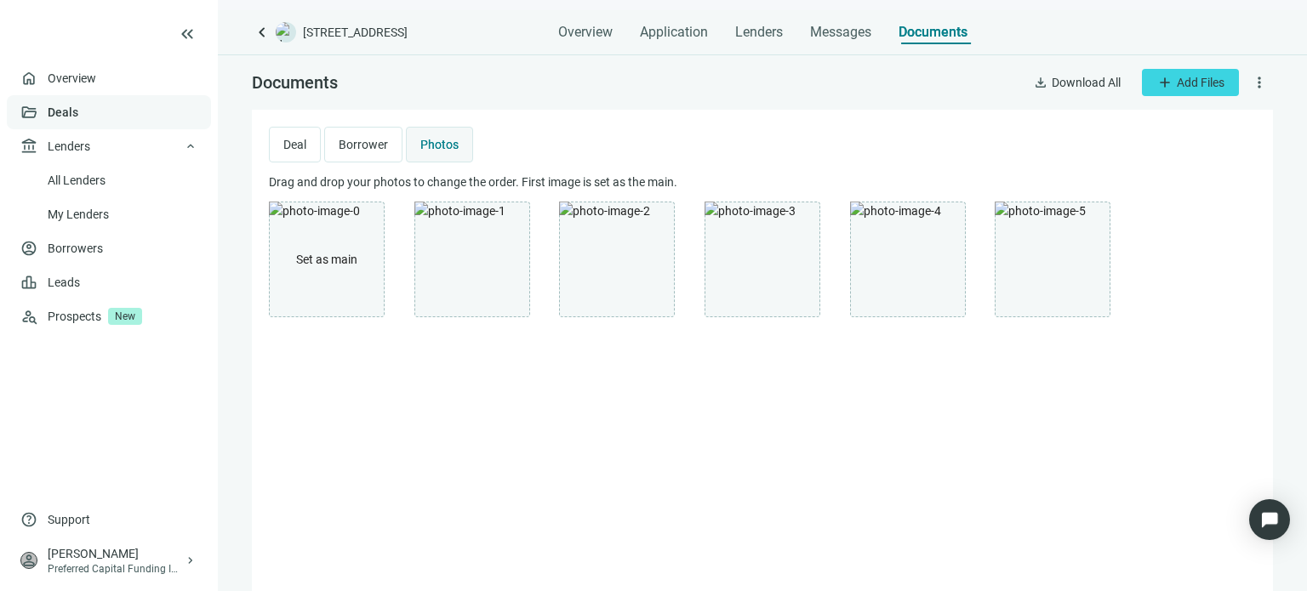
click at [48, 113] on link "Deals" at bounding box center [63, 112] width 31 height 14
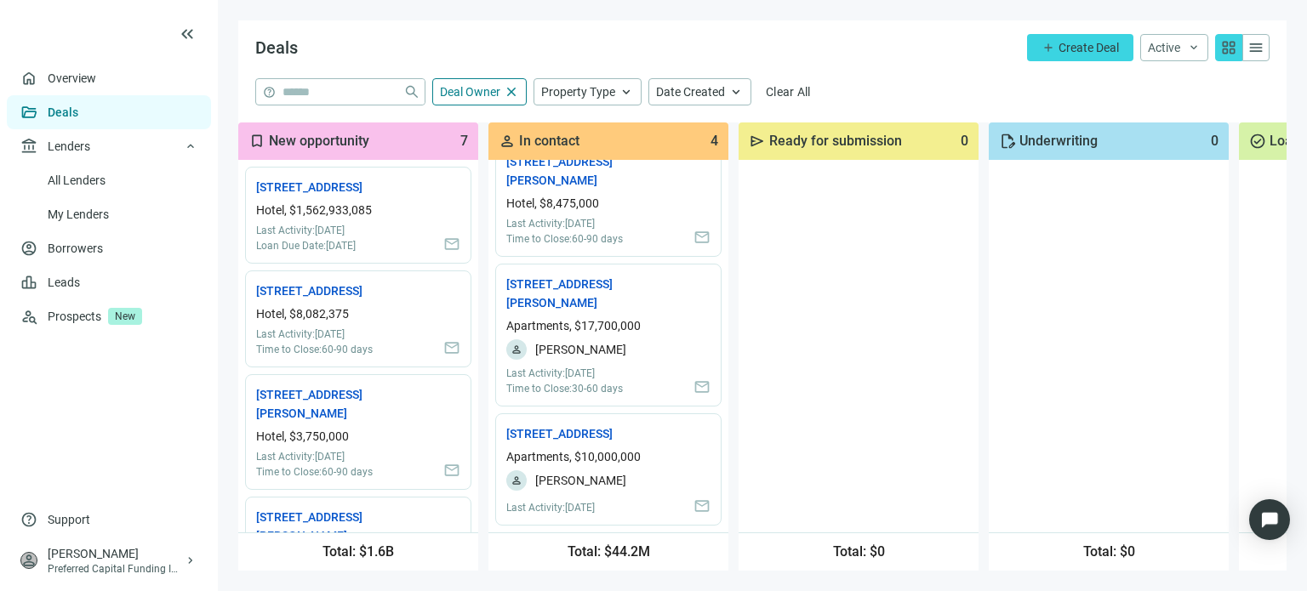
scroll to position [195, 0]
click at [1252, 48] on span "menu" at bounding box center [1255, 47] width 17 height 17
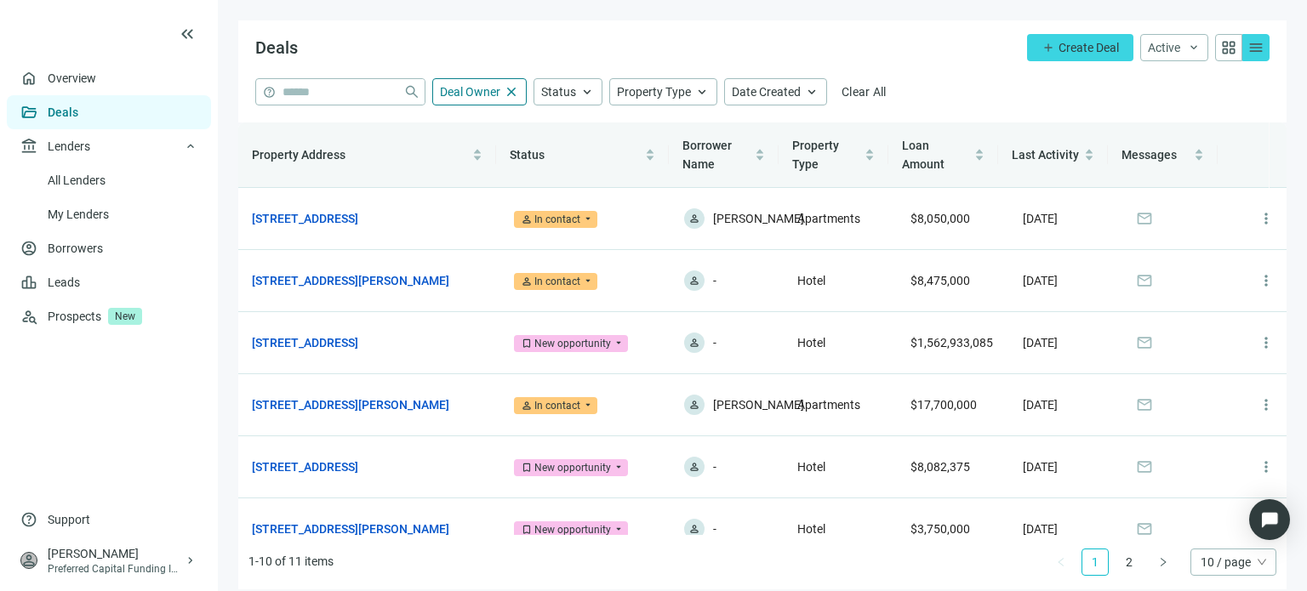
click at [1220, 43] on span "grid_view" at bounding box center [1228, 47] width 17 height 17
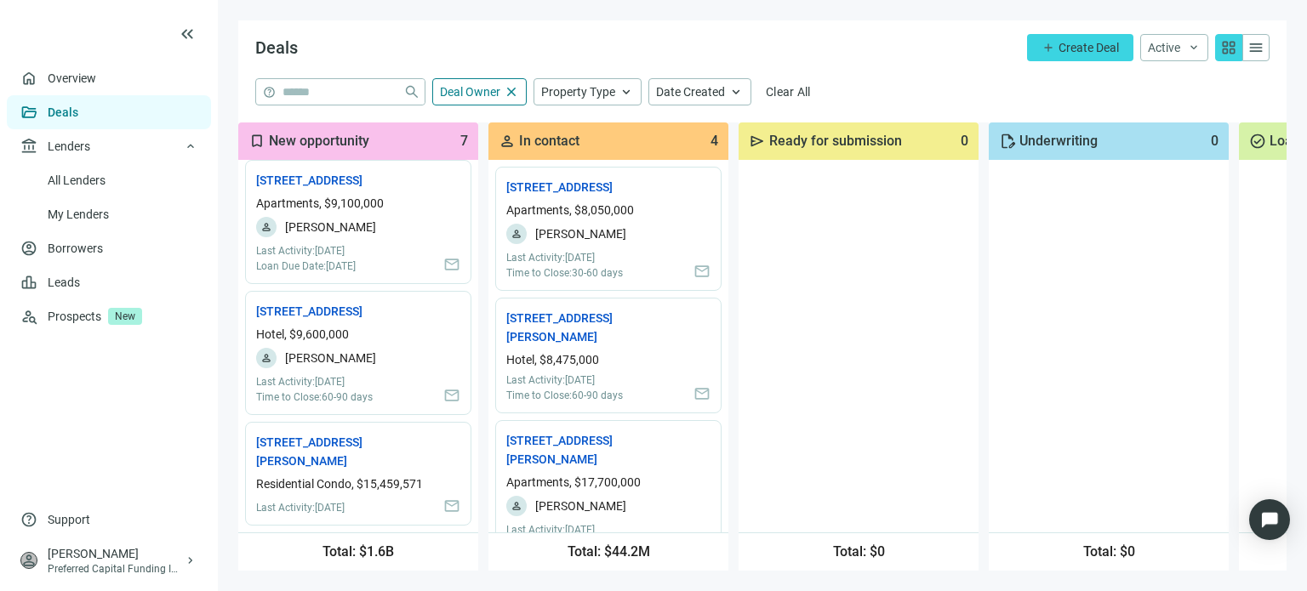
scroll to position [551, 0]
click at [336, 302] on link "2900 Regency Pkwy, Cary, NC 27518 open_in_new" at bounding box center [317, 311] width 122 height 19
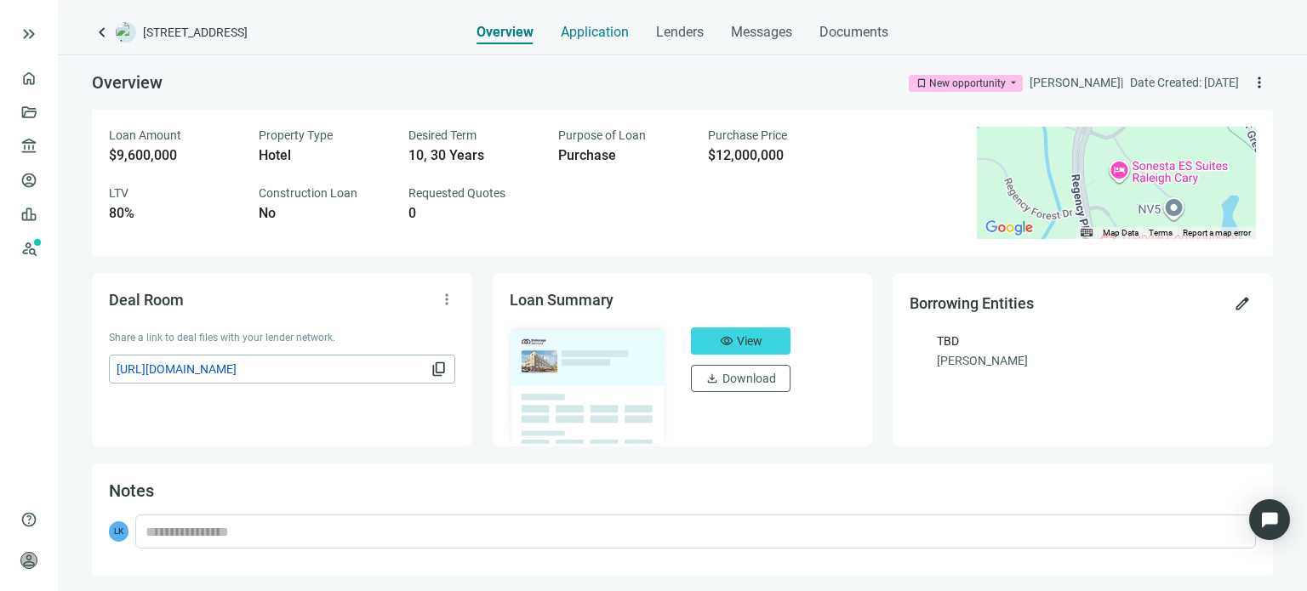
click at [592, 32] on span "Application" at bounding box center [595, 32] width 68 height 17
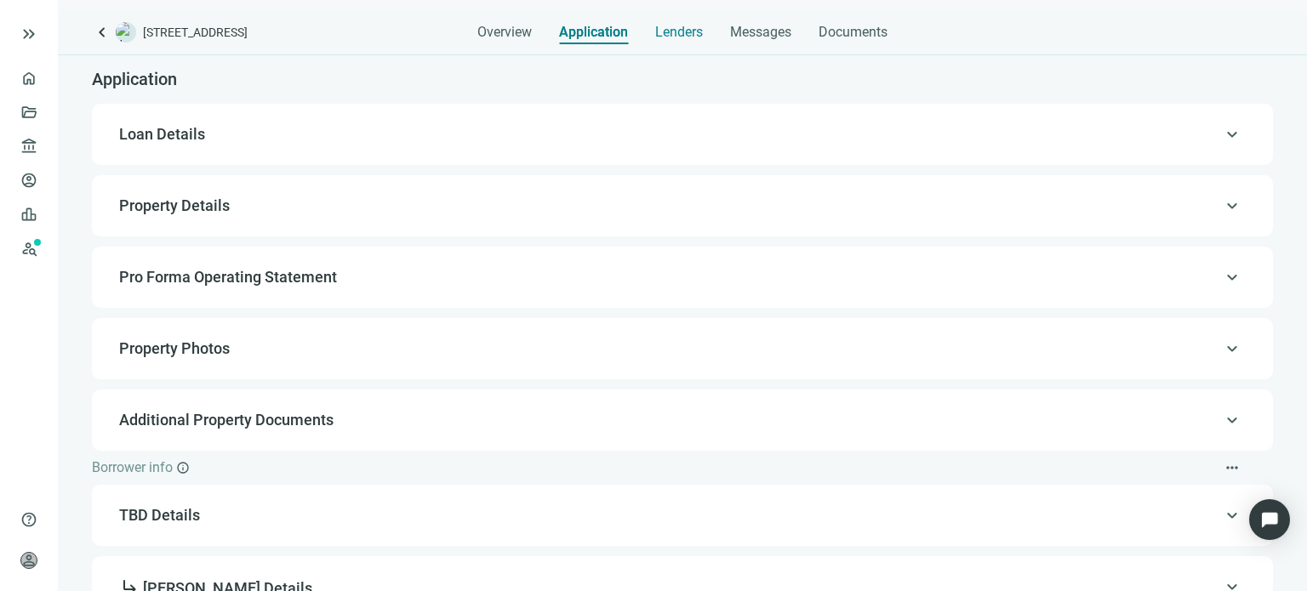
click at [686, 35] on span "Lenders" at bounding box center [679, 32] width 48 height 17
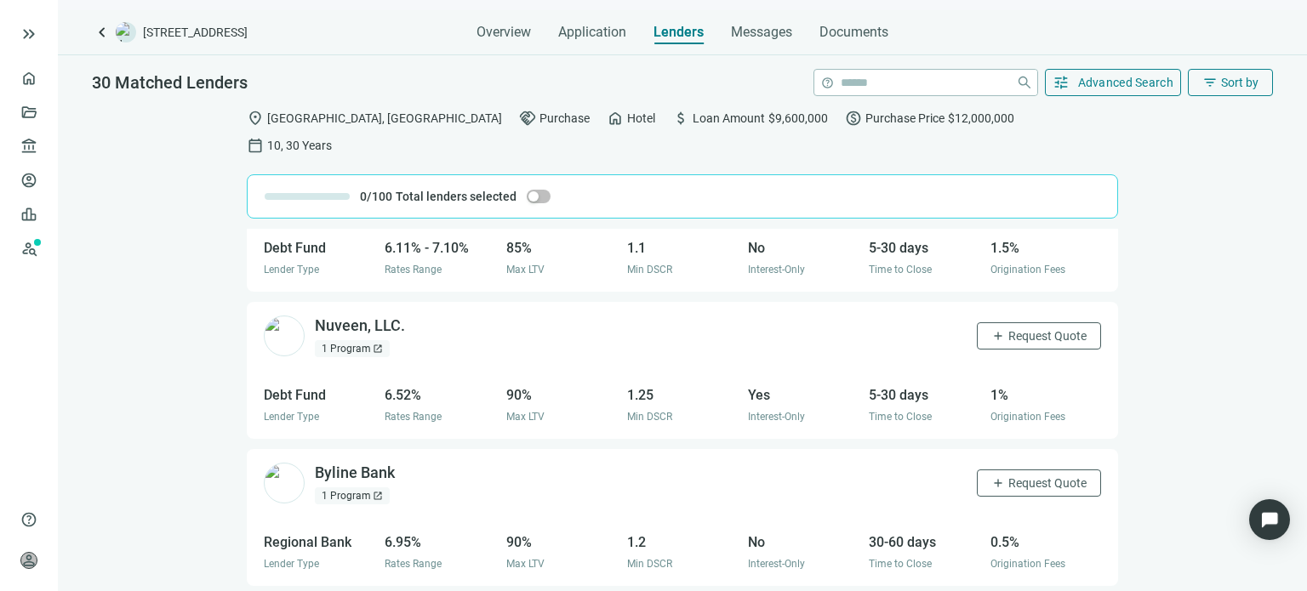
scroll to position [851, 0]
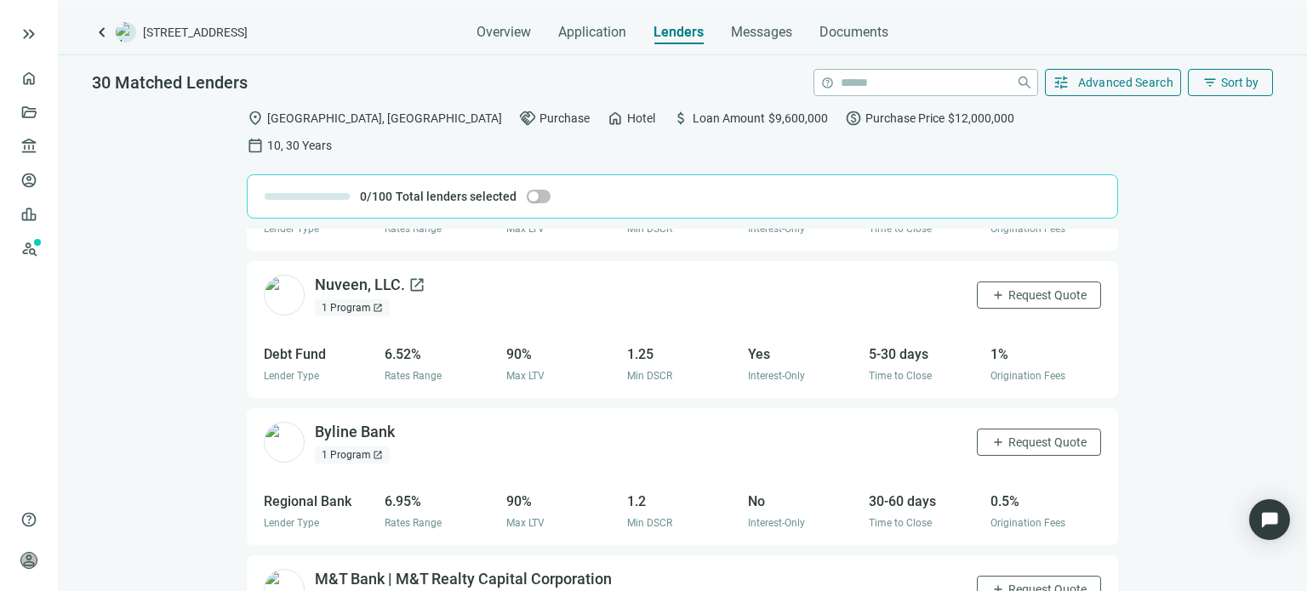
click at [352, 275] on div "Nuveen, LLC. open_in_new" at bounding box center [370, 285] width 111 height 21
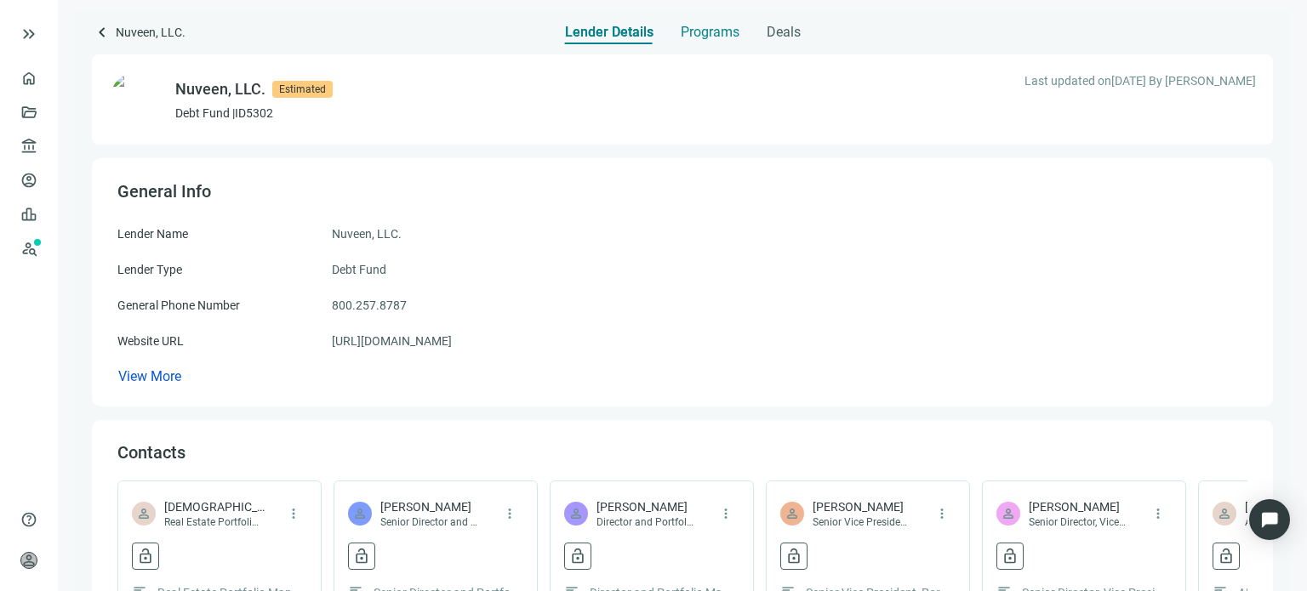
click at [697, 33] on span "Programs" at bounding box center [710, 32] width 59 height 17
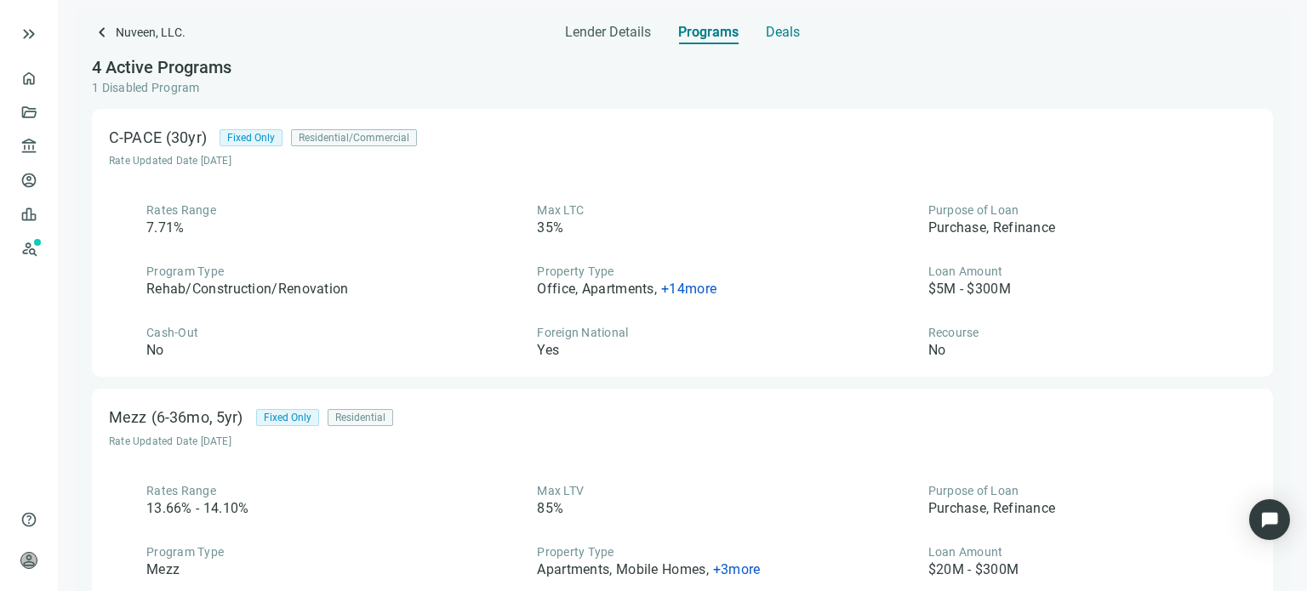
click at [769, 37] on span "Deals" at bounding box center [783, 32] width 34 height 17
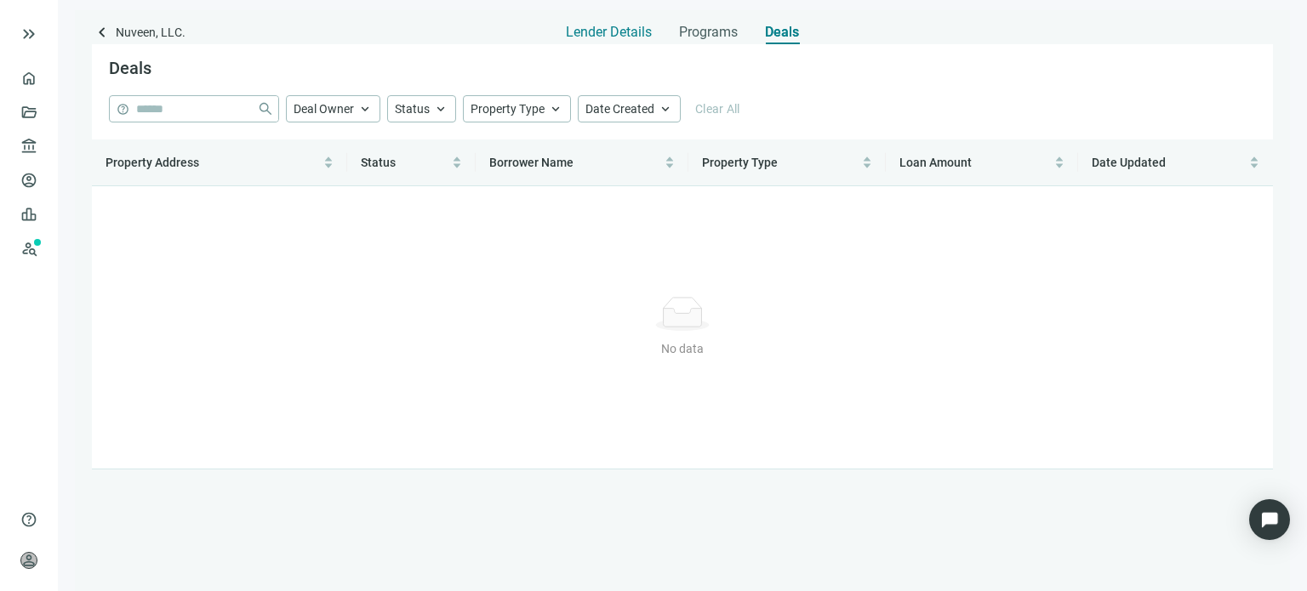
click at [629, 33] on span "Lender Details" at bounding box center [609, 32] width 86 height 17
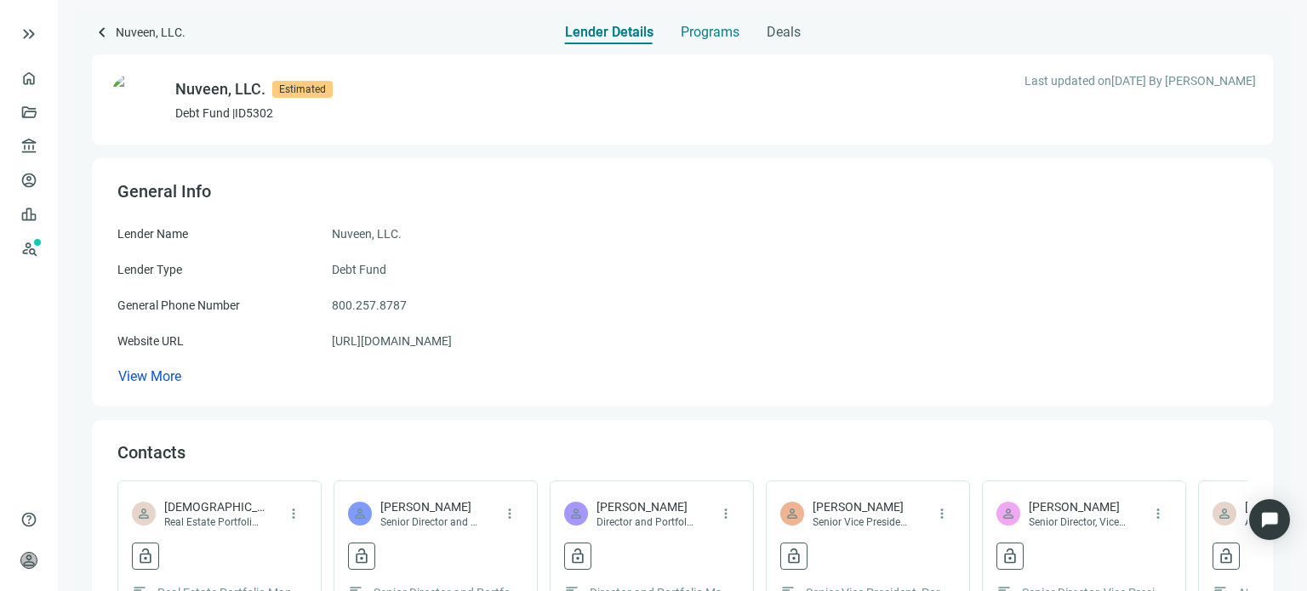
click at [701, 32] on span "Programs" at bounding box center [710, 32] width 59 height 17
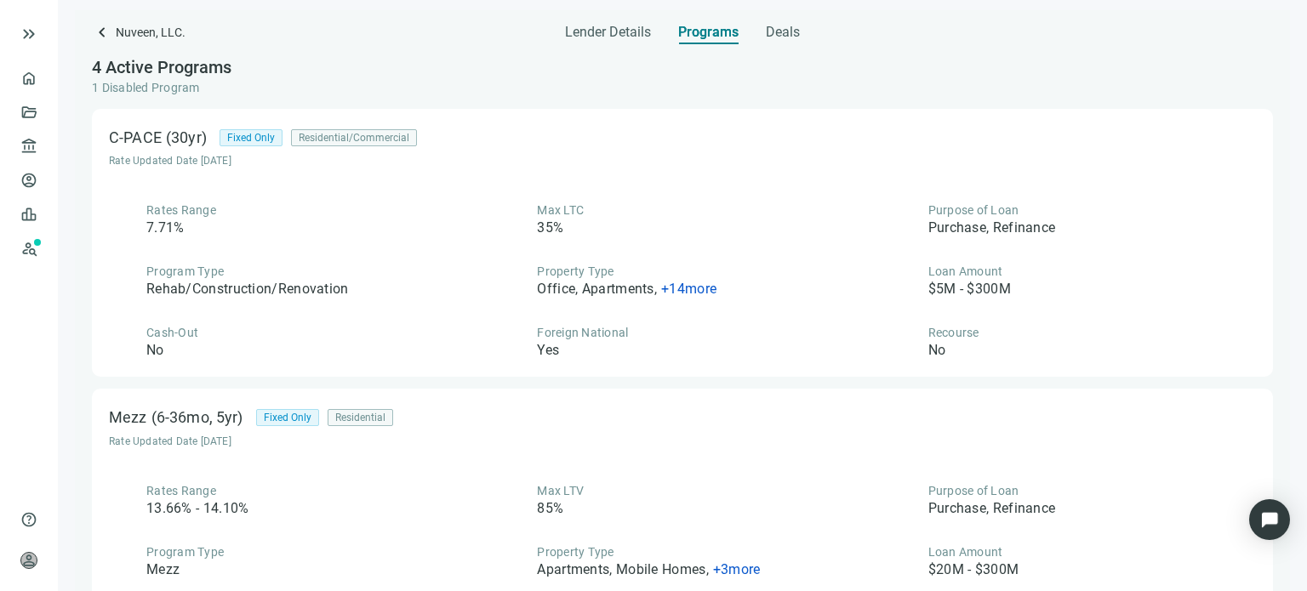
click at [677, 287] on span "+ 14 more" at bounding box center [688, 289] width 55 height 16
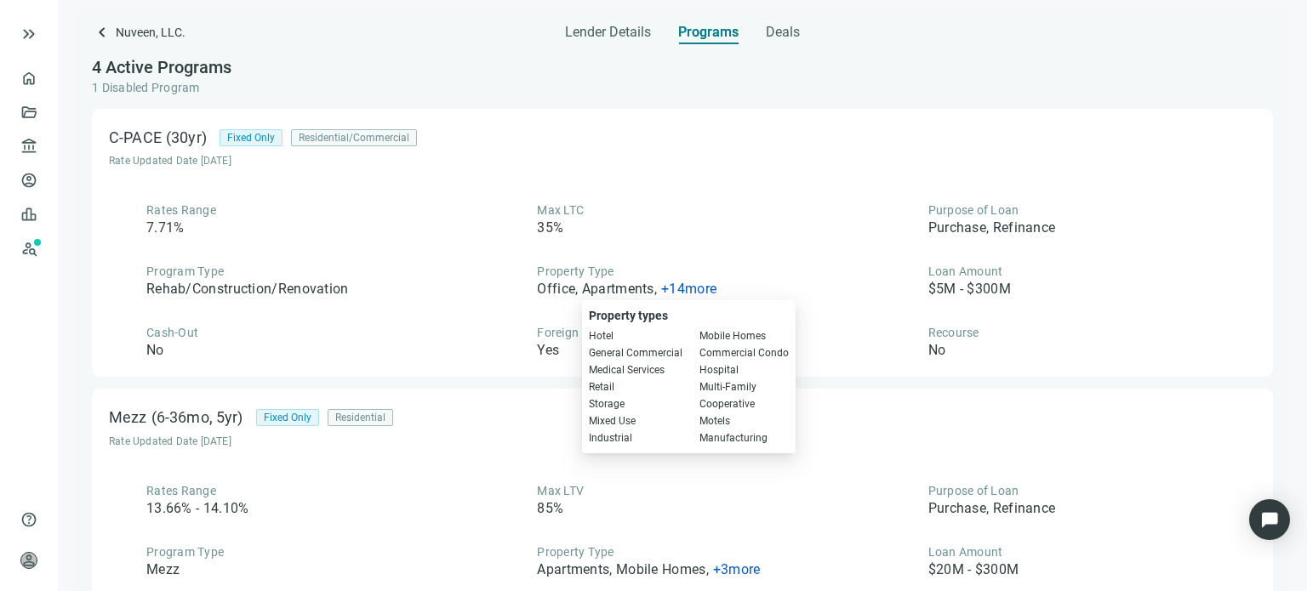
click at [677, 251] on div "Rates Range 7.71% Max LTC 35% Purpose of Loan Purchase, Refinance Program Type …" at bounding box center [682, 281] width 1147 height 158
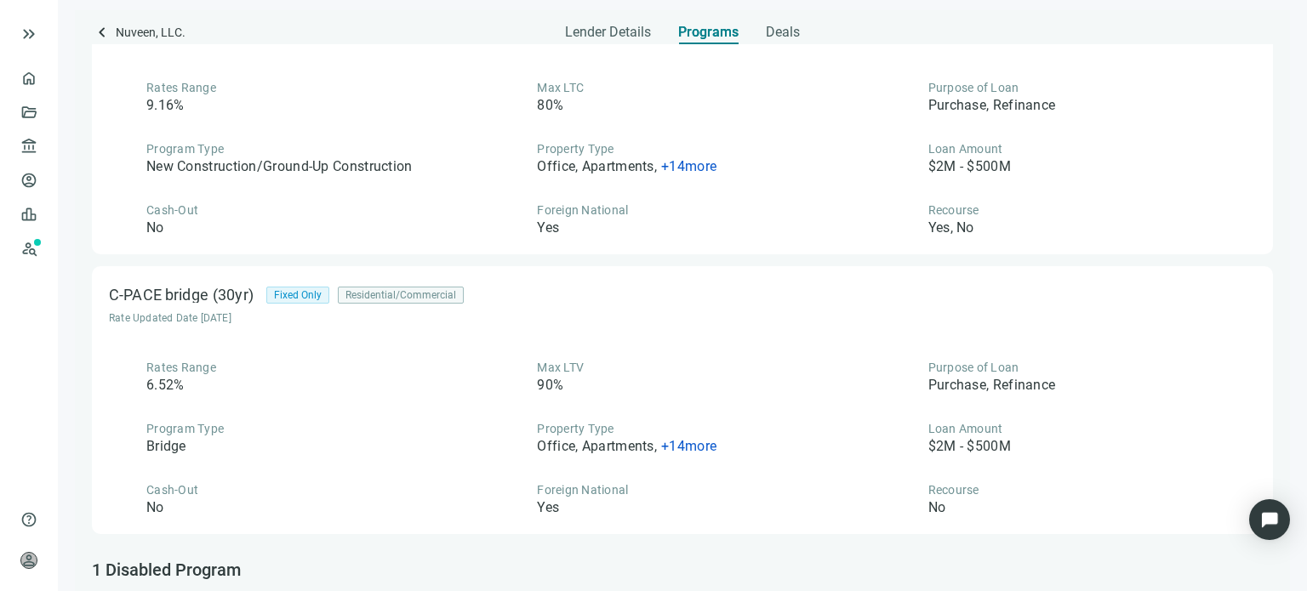
scroll to position [752, 0]
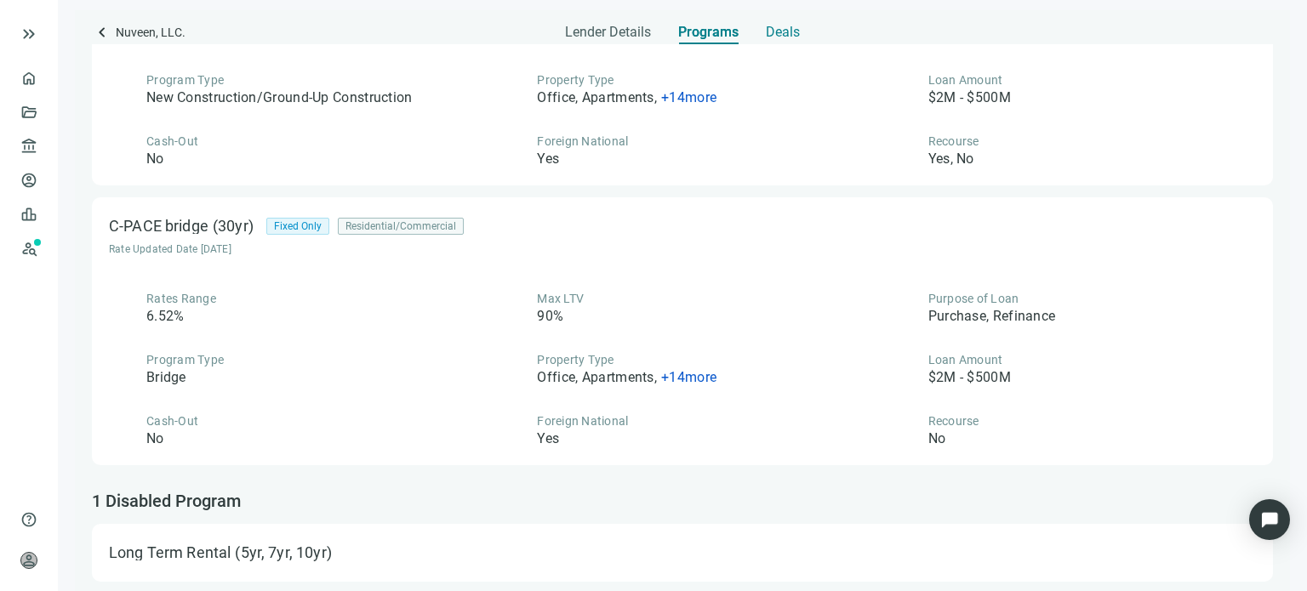
click at [776, 31] on span "Deals" at bounding box center [783, 32] width 34 height 17
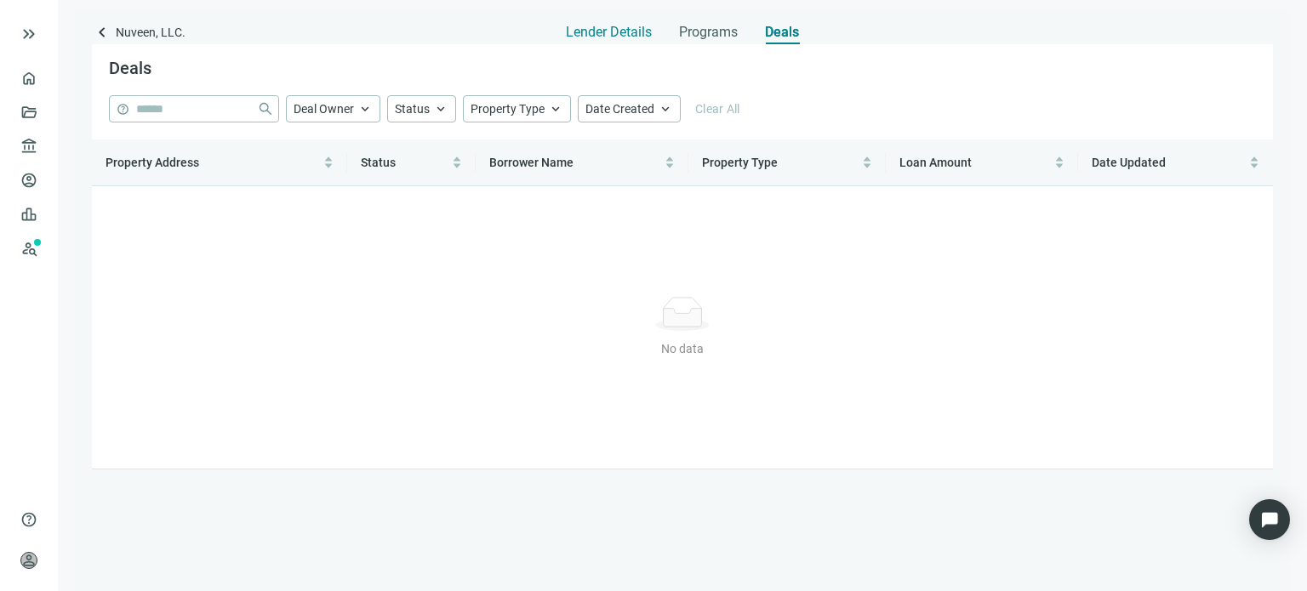
click at [631, 37] on span "Lender Details" at bounding box center [609, 32] width 86 height 17
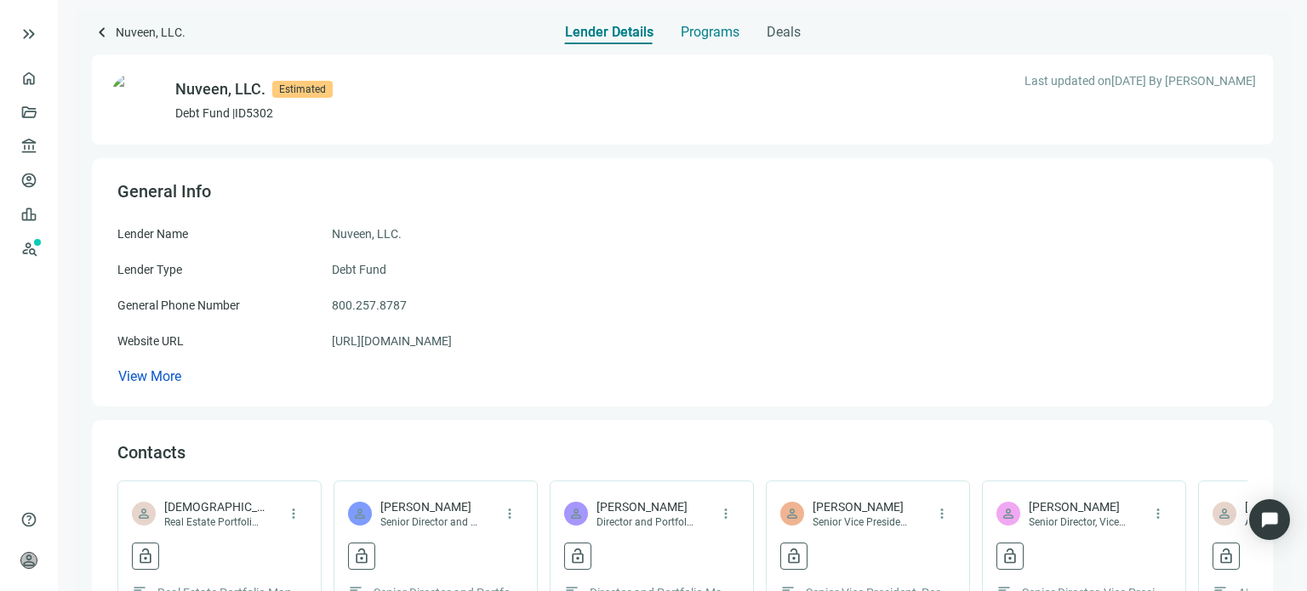
click at [694, 36] on span "Programs" at bounding box center [710, 32] width 59 height 17
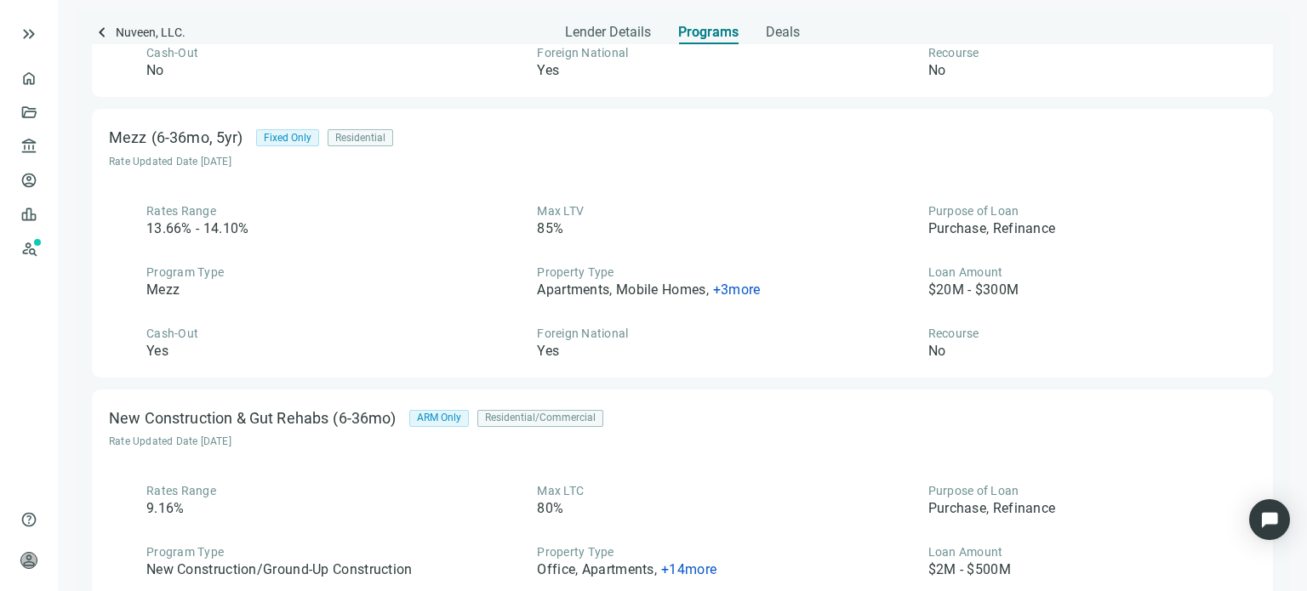
scroll to position [242, 0]
